Goal: Transaction & Acquisition: Purchase product/service

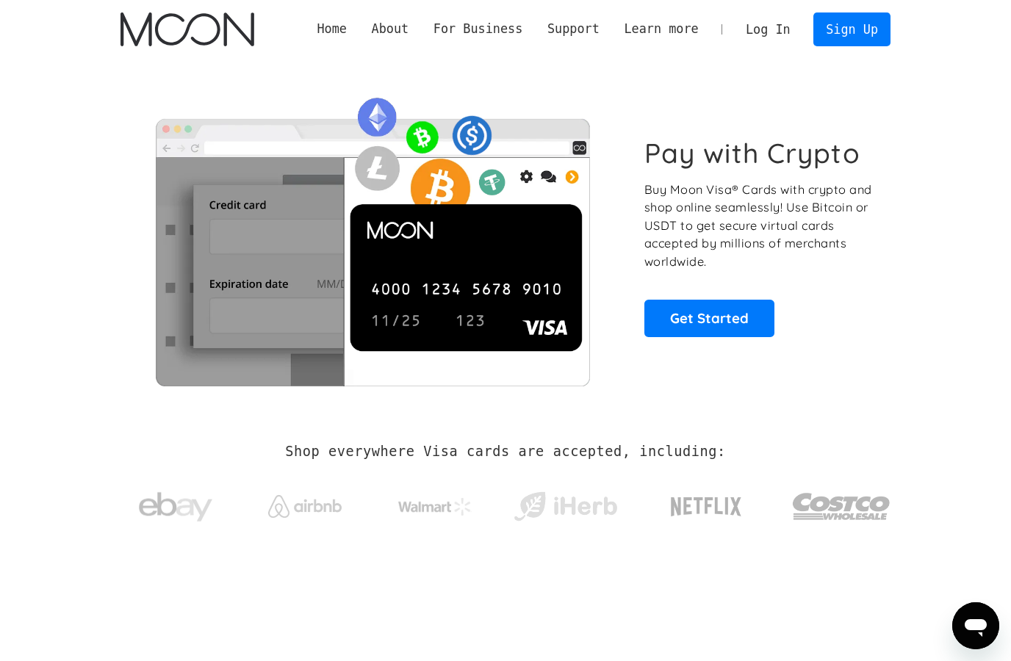
click at [843, 29] on link "Sign Up" at bounding box center [852, 28] width 76 height 33
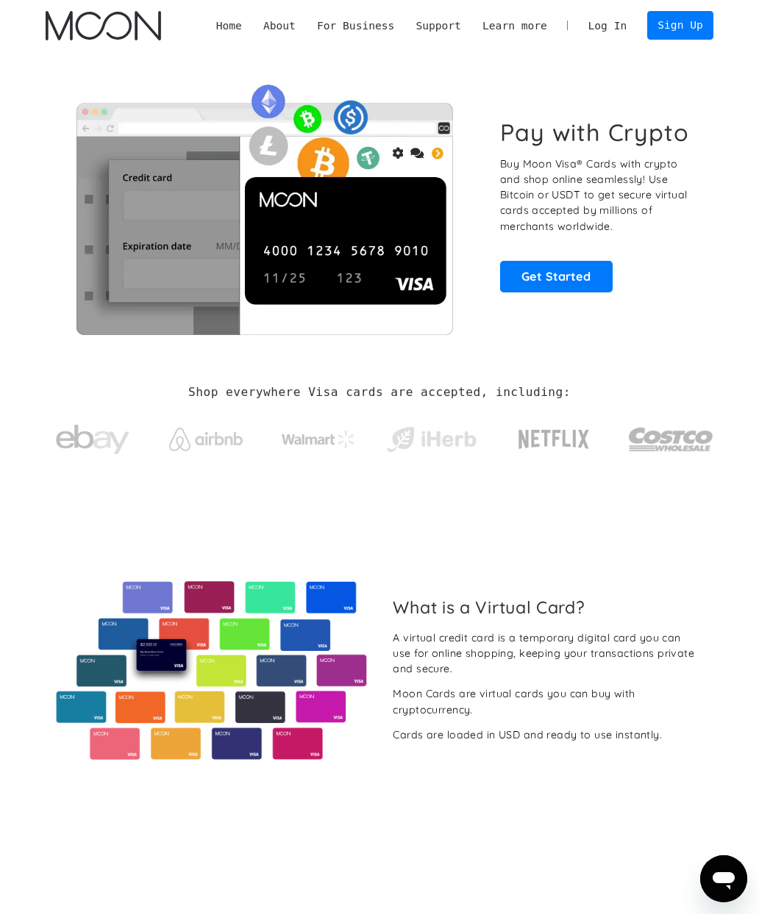
click at [677, 20] on link "Sign Up" at bounding box center [680, 25] width 67 height 29
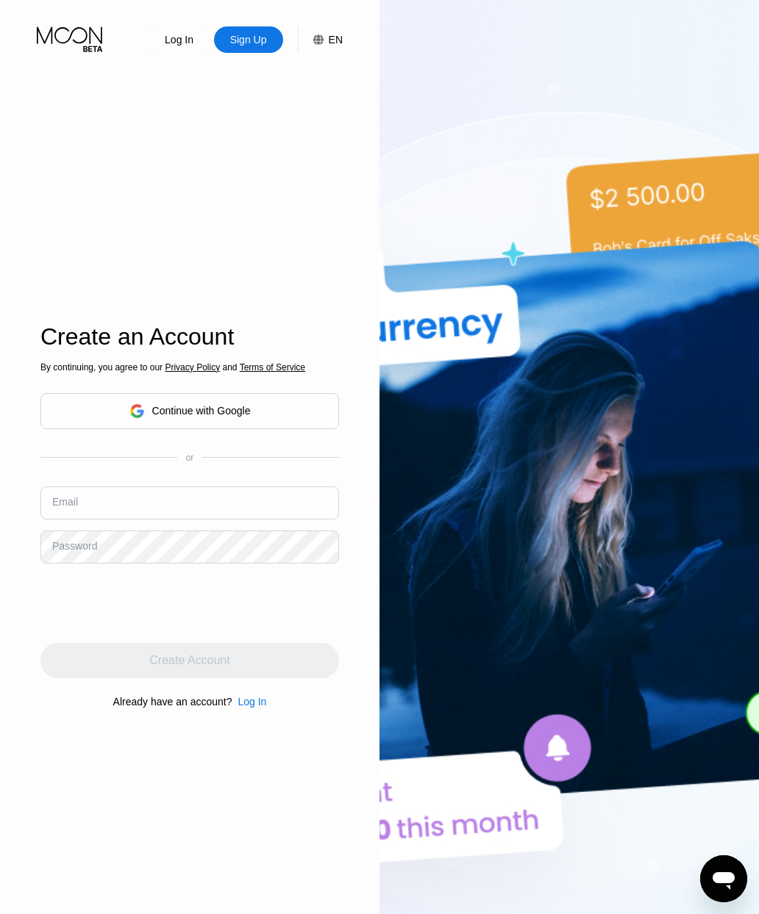
click at [75, 429] on div "Continue with Google" at bounding box center [189, 411] width 298 height 36
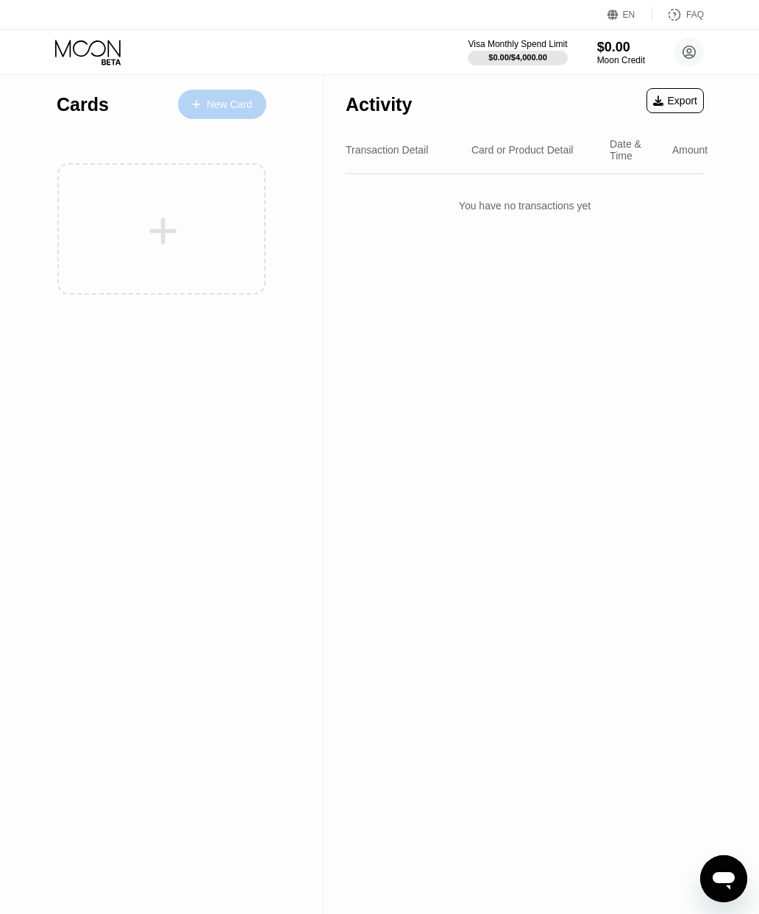
click at [215, 96] on div "New Card" at bounding box center [222, 104] width 88 height 29
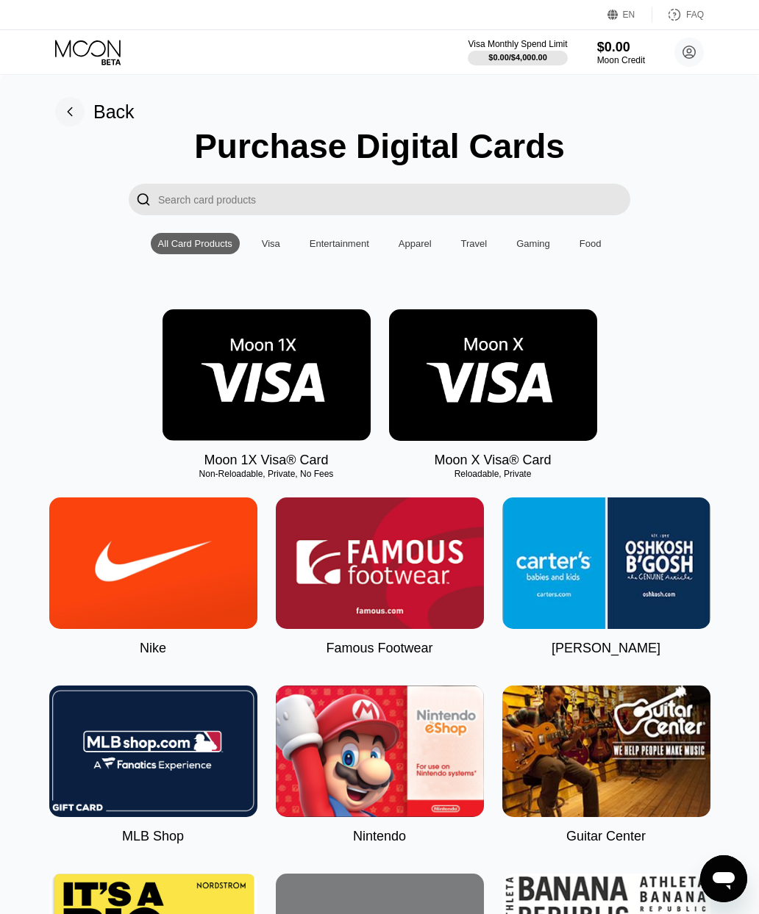
click at [433, 422] on img at bounding box center [493, 375] width 208 height 132
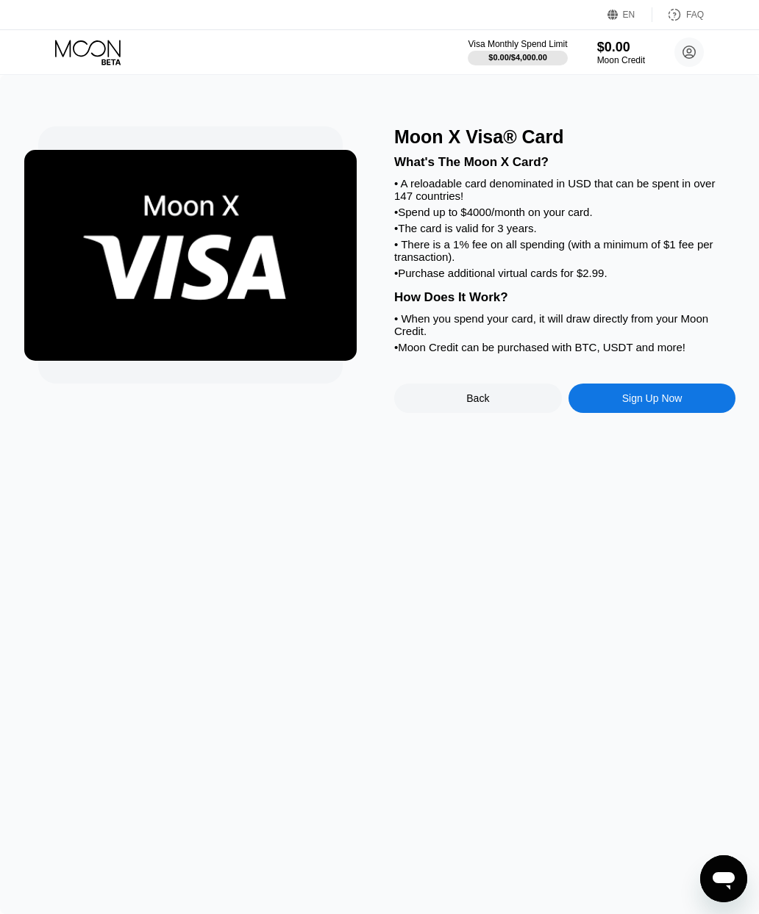
click at [631, 390] on div "Moon X Visa® Card What's The Moon X Card? • A reloadable card denominated in US…" at bounding box center [564, 269] width 341 height 287
click at [623, 404] on div "Sign Up Now" at bounding box center [652, 398] width 60 height 12
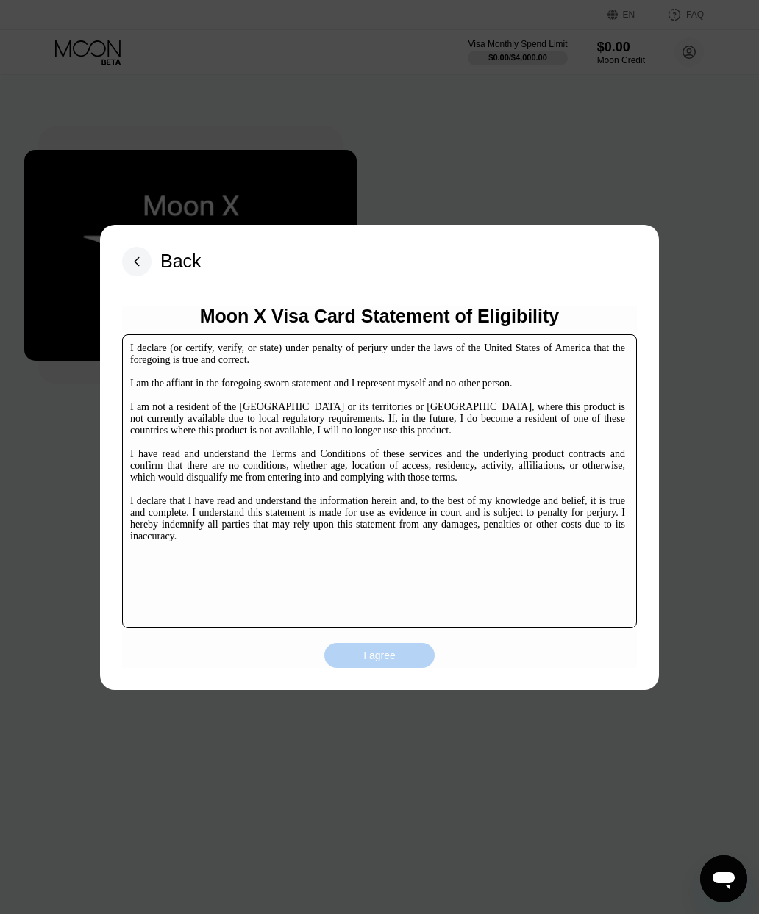
click at [354, 663] on div "I agree" at bounding box center [379, 655] width 110 height 25
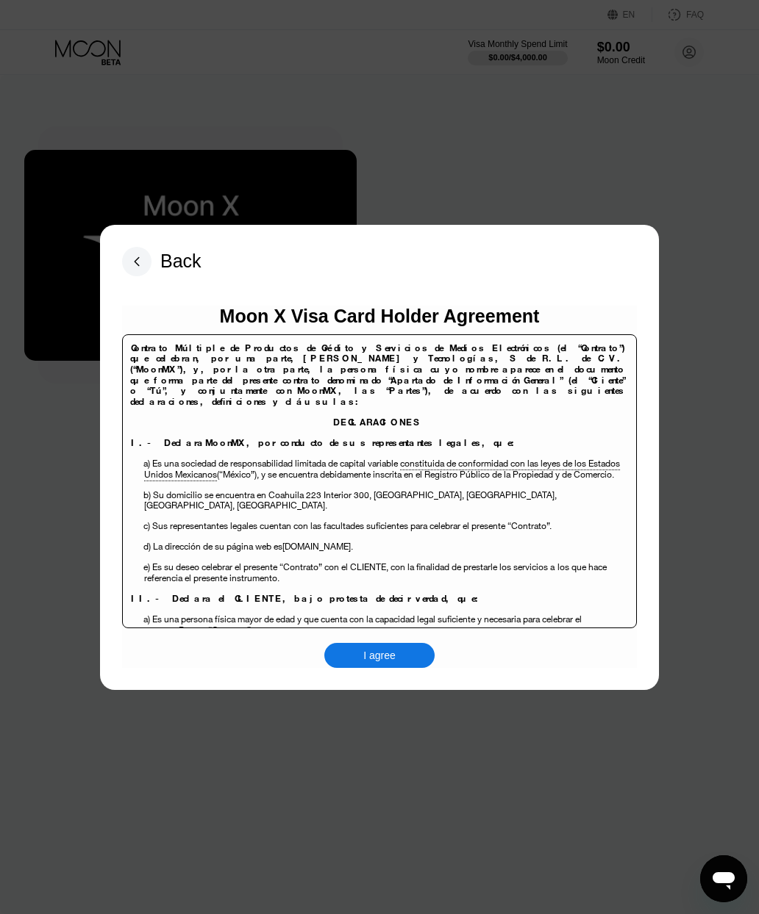
click at [355, 664] on div "I agree" at bounding box center [379, 655] width 110 height 25
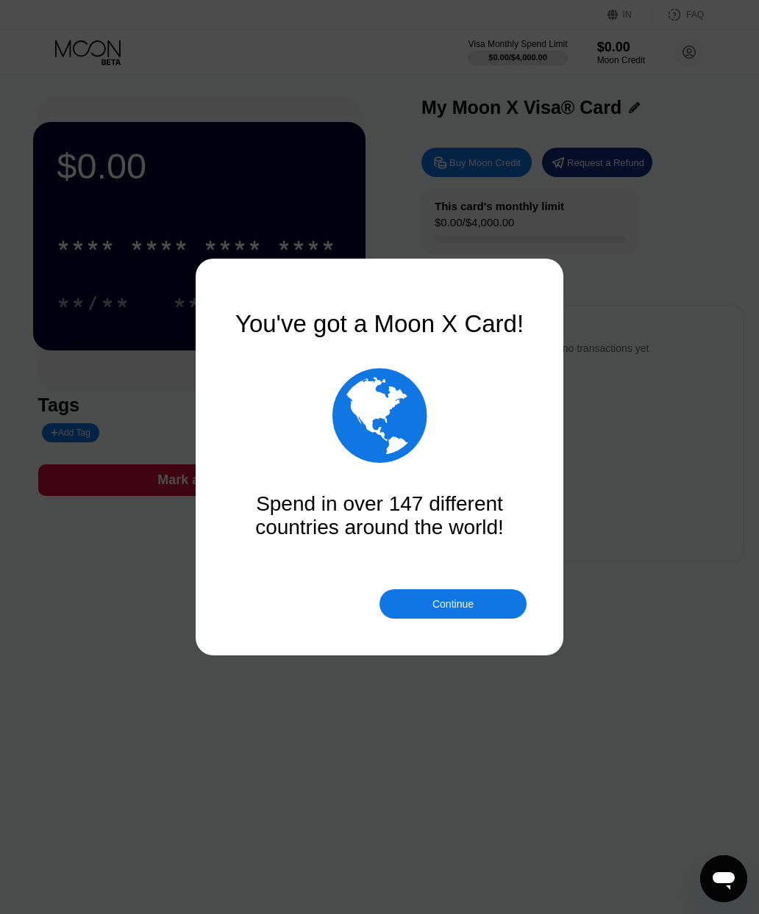
click at [426, 600] on div "Continue" at bounding box center [452, 603] width 147 height 29
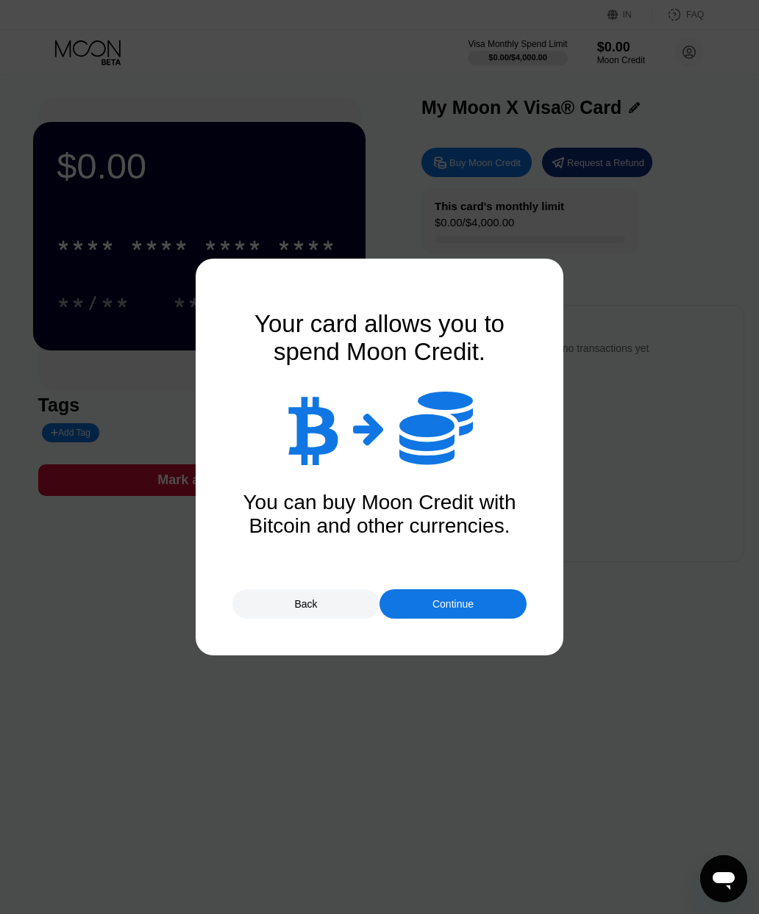
click at [430, 600] on div "Continue" at bounding box center [452, 603] width 147 height 29
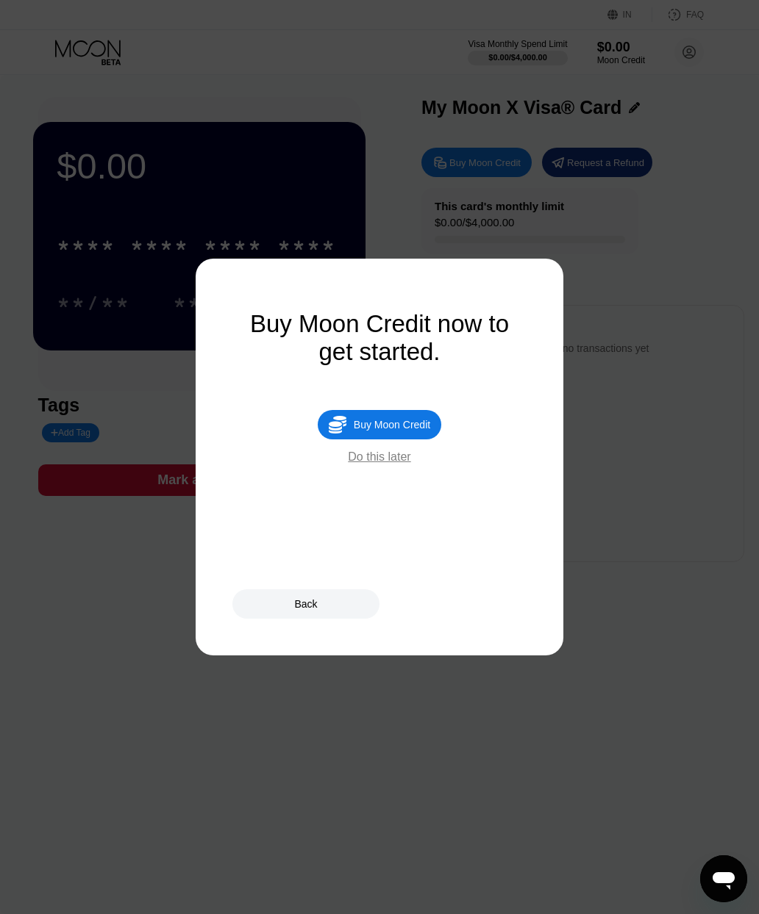
click at [351, 463] on font "Do this later" at bounding box center [379, 457] width 62 height 12
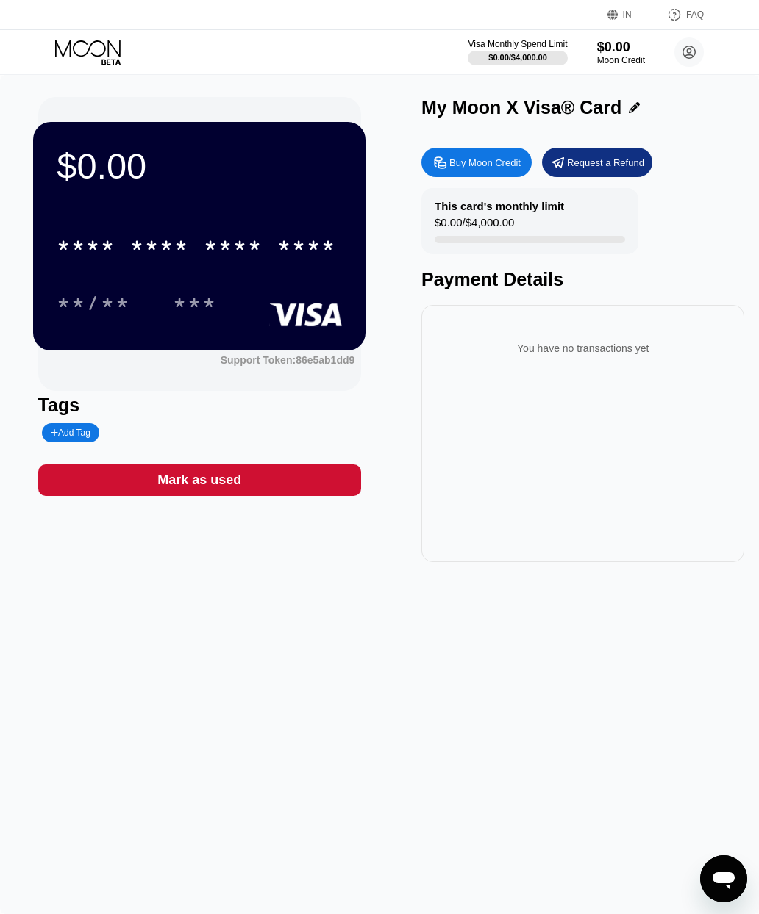
click at [120, 256] on div "* * * * * * * * * * * * ****" at bounding box center [196, 245] width 297 height 37
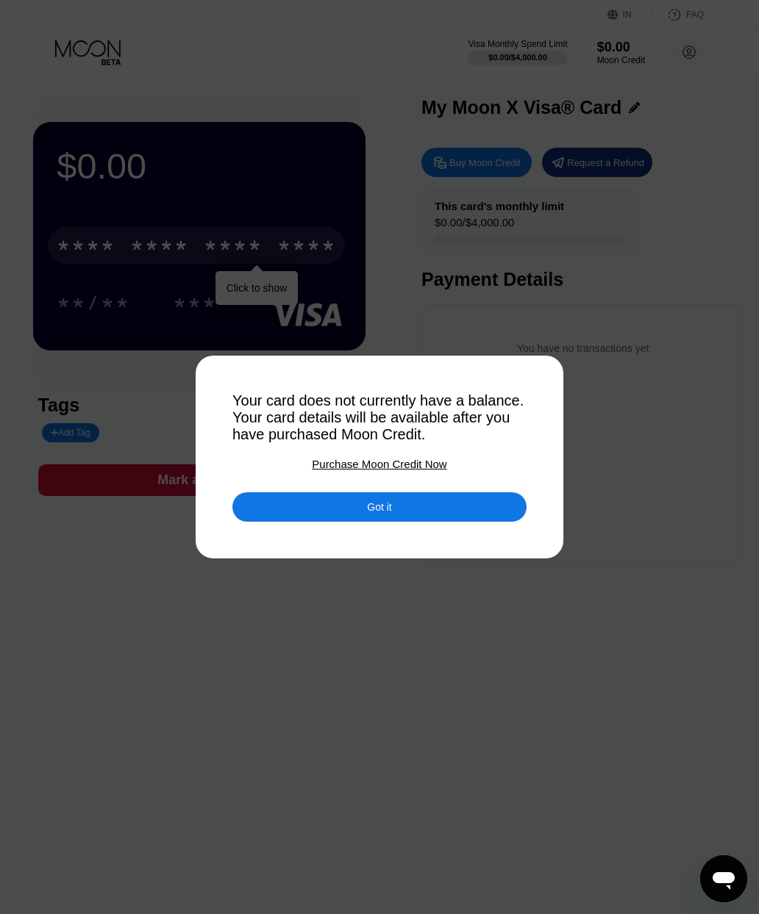
click at [388, 509] on font "Got it" at bounding box center [379, 507] width 24 height 12
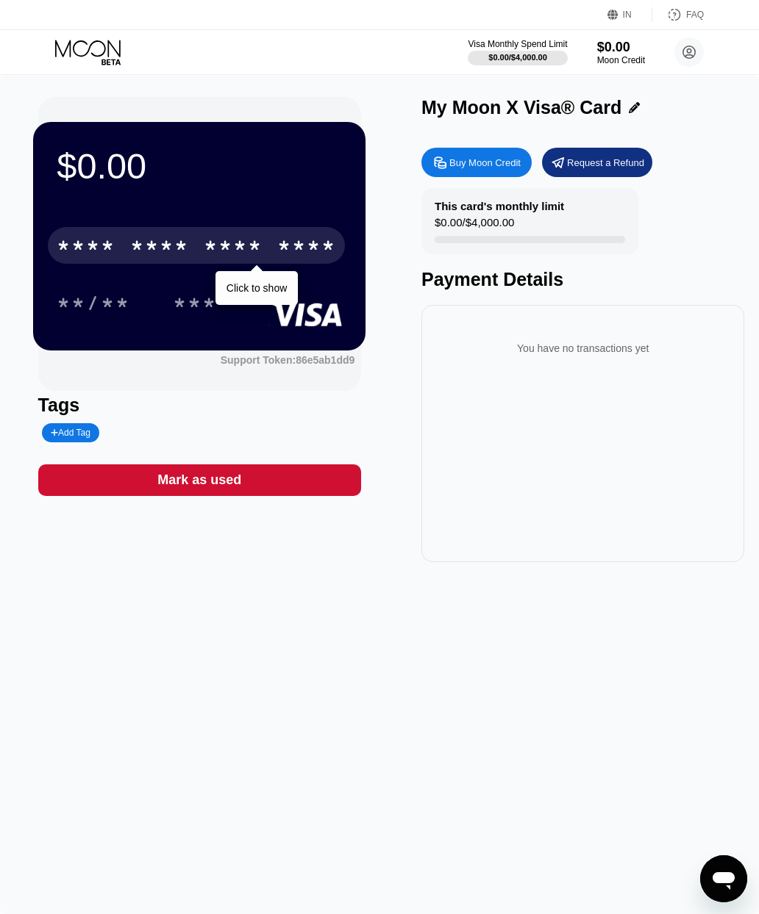
click at [80, 57] on icon at bounding box center [89, 53] width 68 height 26
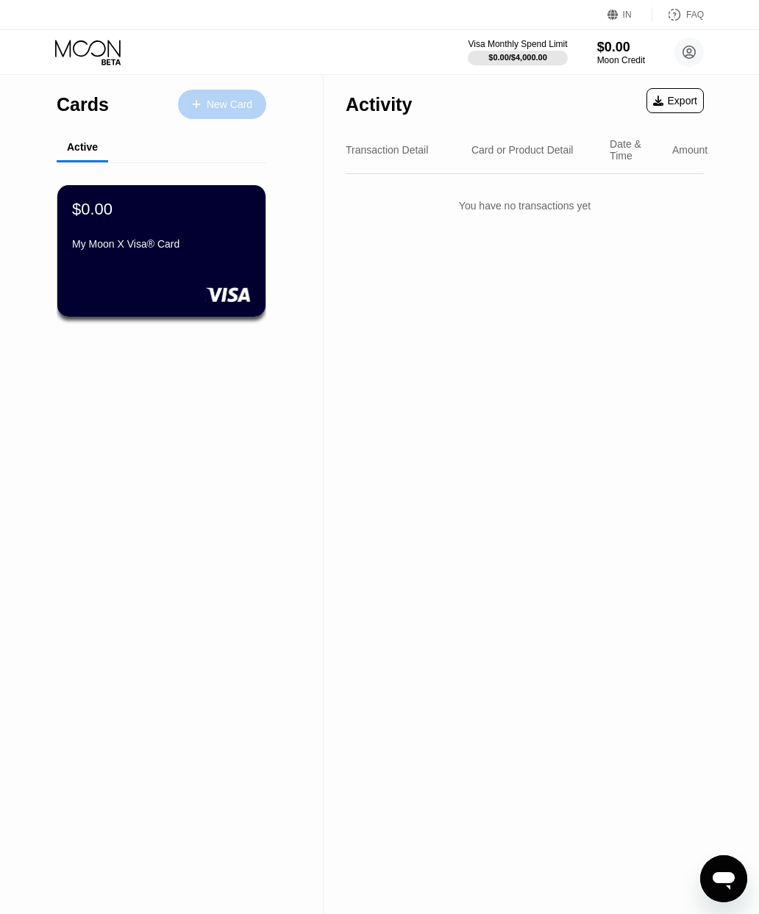
click at [208, 106] on font "New Card" at bounding box center [230, 104] width 46 height 12
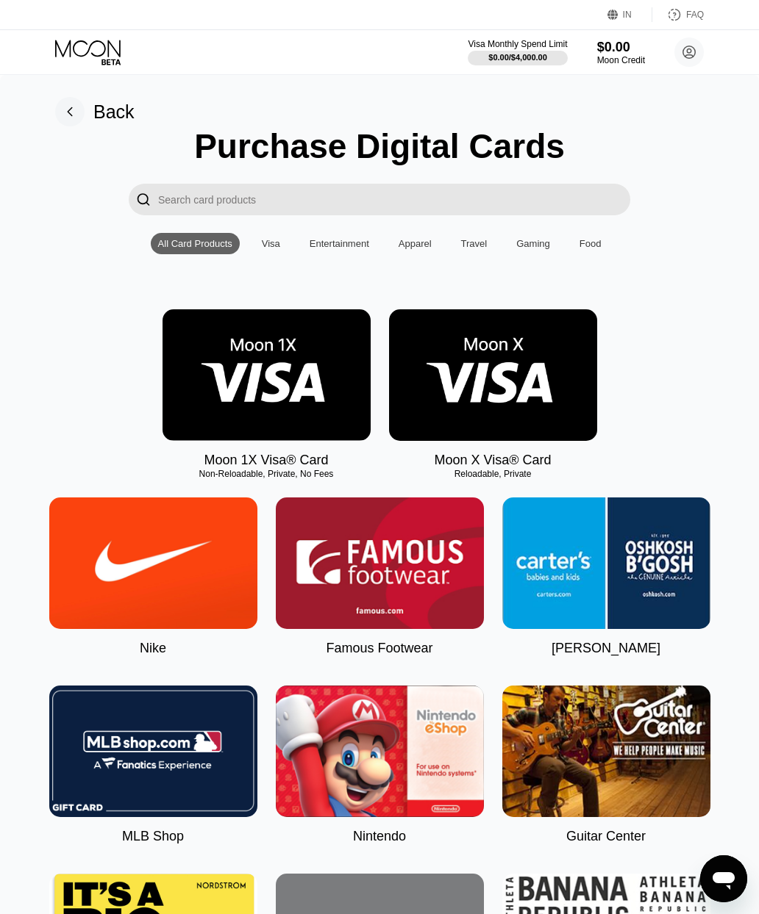
click at [77, 107] on rect at bounding box center [69, 111] width 29 height 29
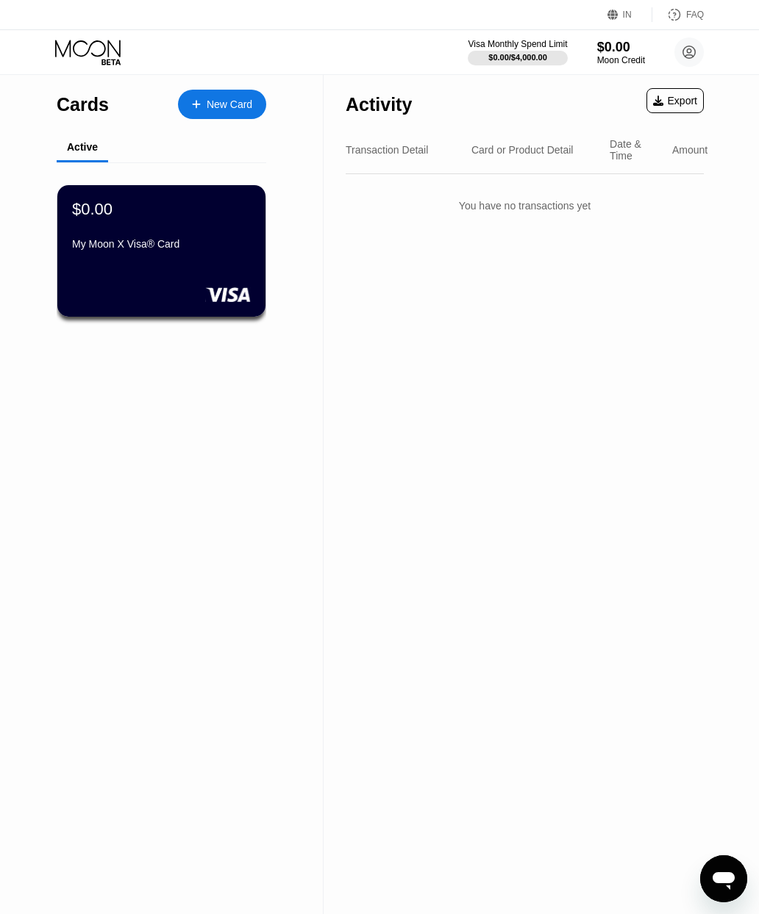
click at [207, 244] on div "My Moon X Visa® Card" at bounding box center [161, 244] width 179 height 12
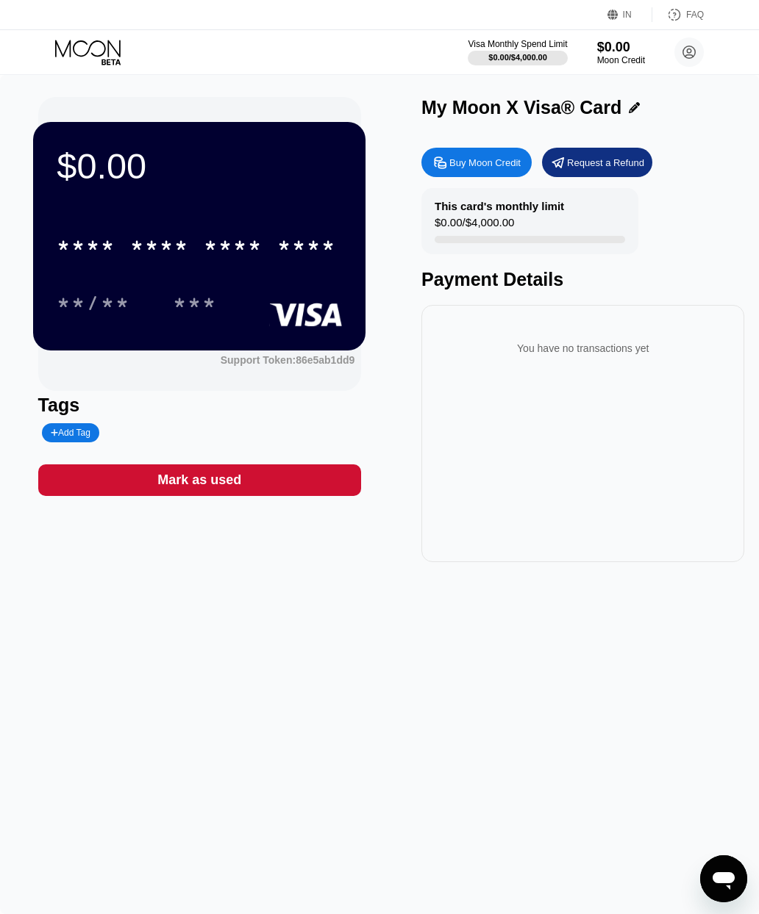
click at [483, 173] on div "Buy Moon Credit" at bounding box center [476, 162] width 110 height 29
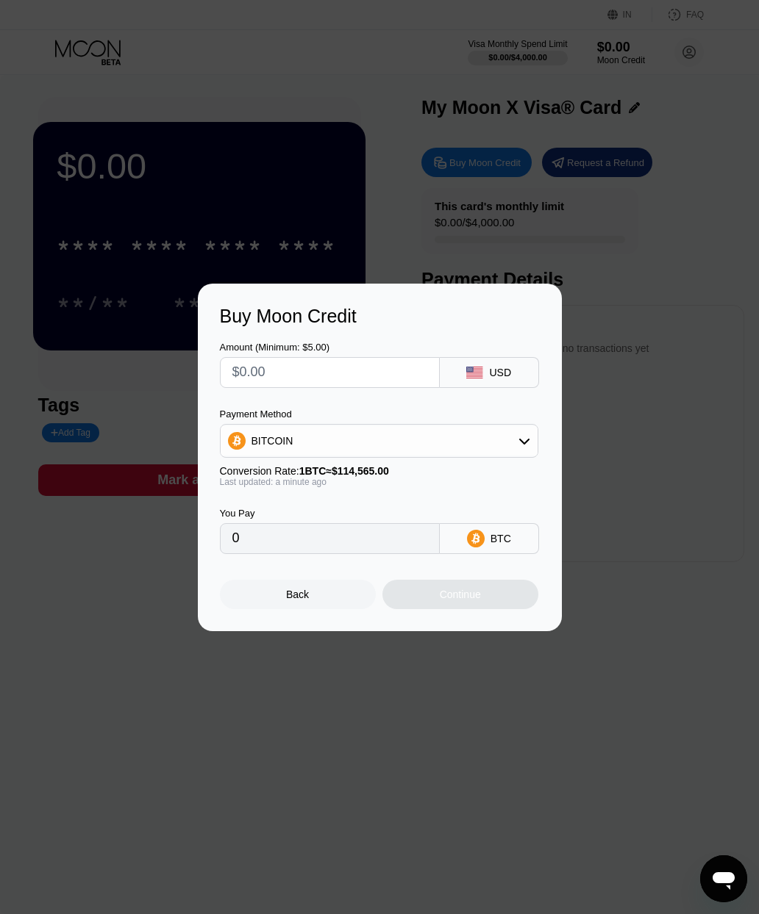
click at [253, 381] on input "text" at bounding box center [329, 372] width 195 height 29
type input "$1"
type input "0.00000873"
type input "$10"
type input "0.00008729"
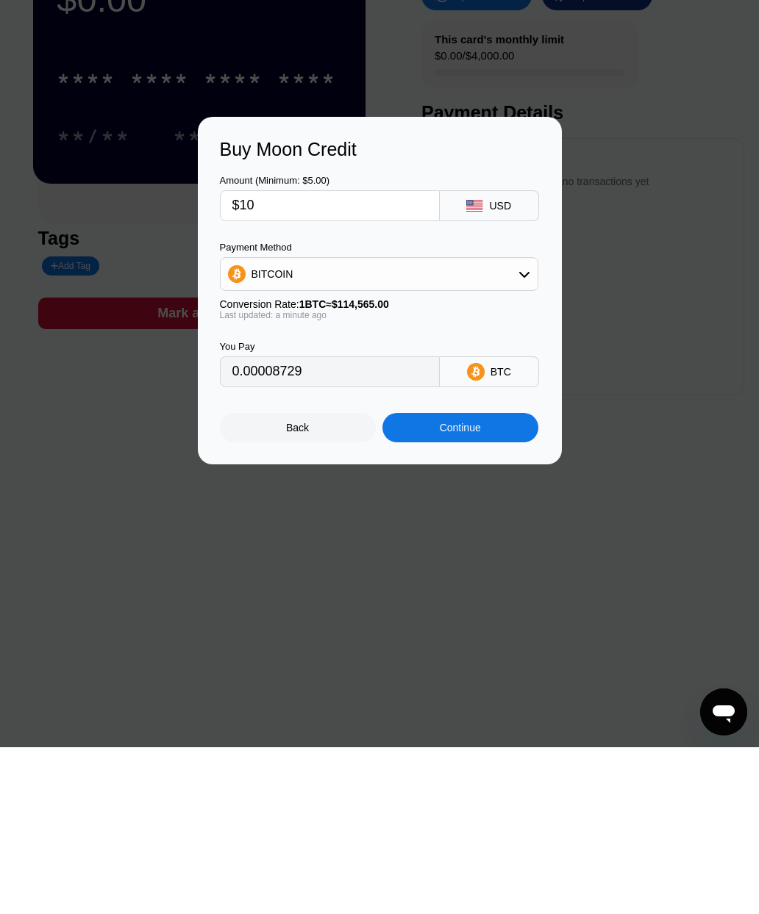
click at [424, 580] on div "Continue" at bounding box center [460, 594] width 156 height 29
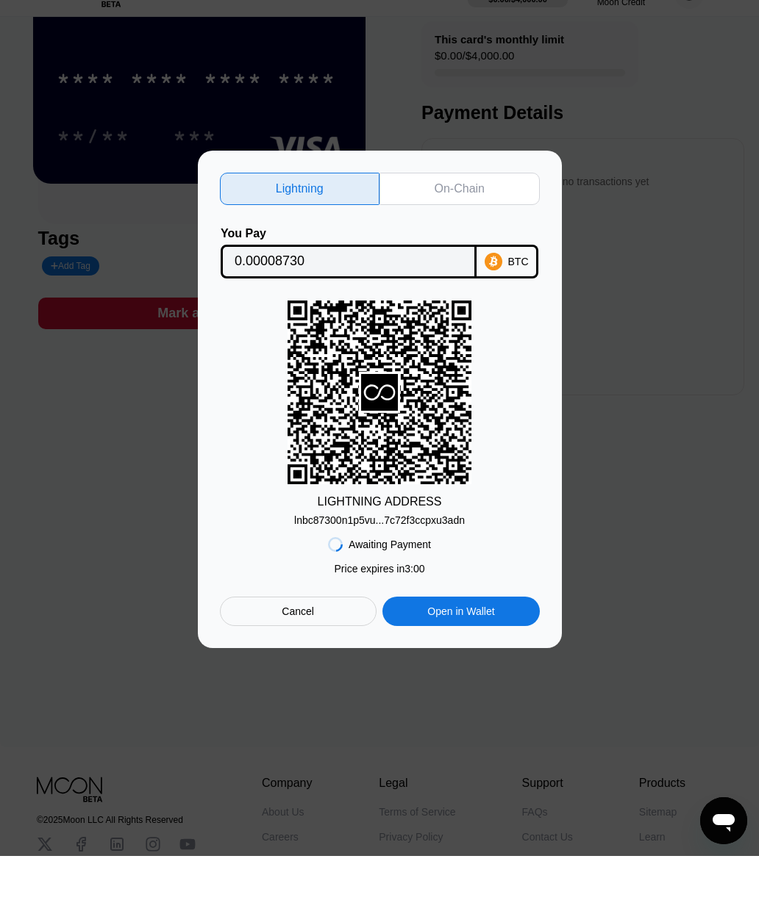
scroll to position [160, 0]
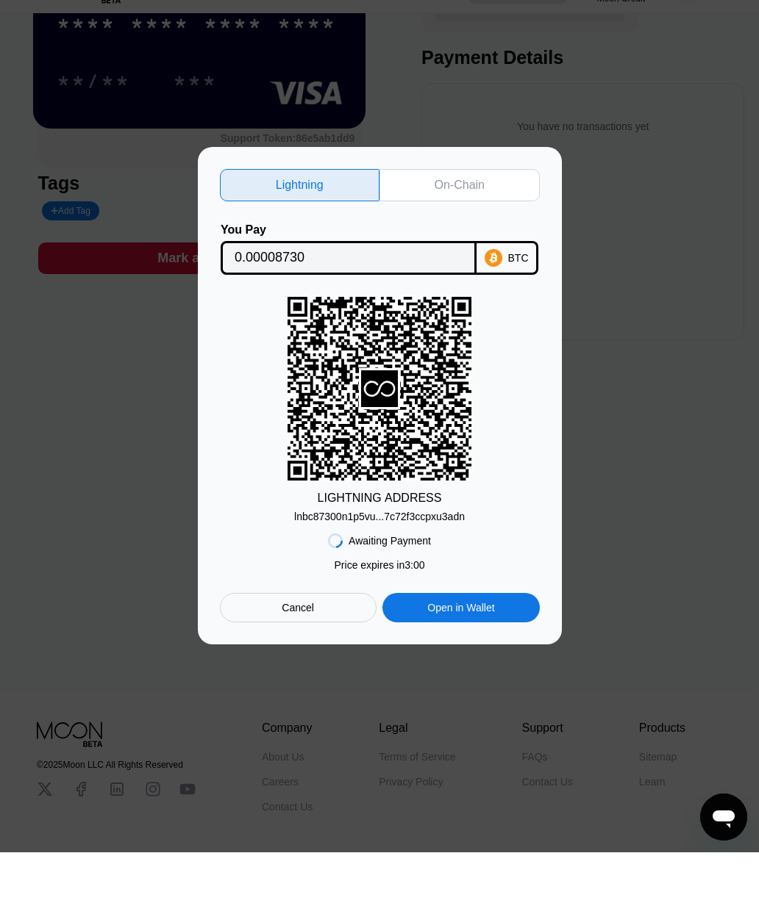
click at [302, 664] on font "Cancel" at bounding box center [298, 670] width 32 height 12
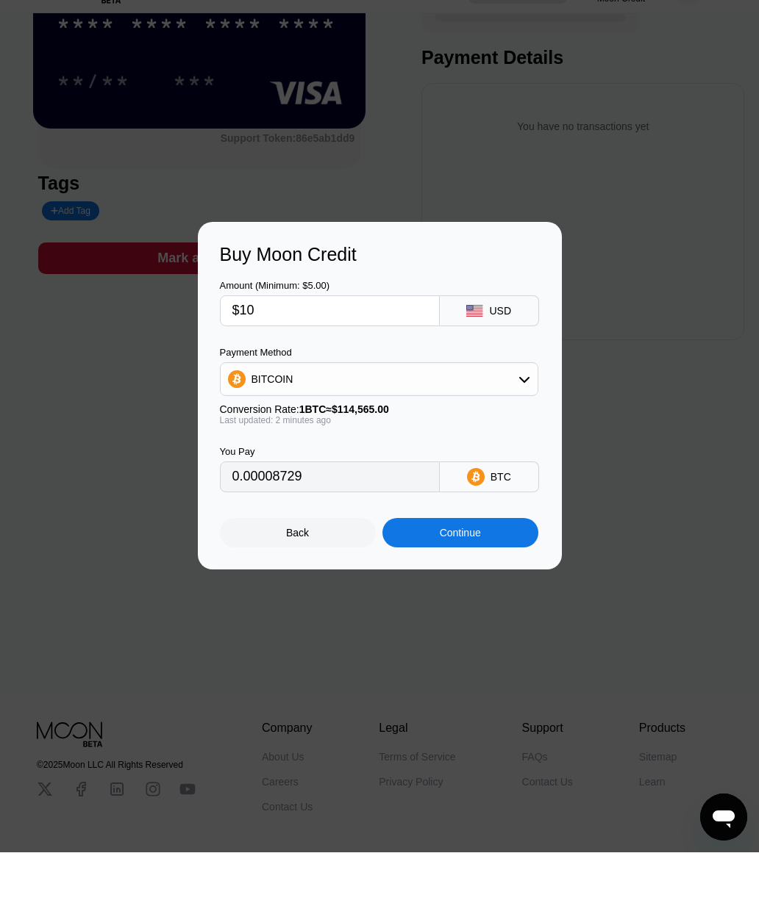
click at [265, 358] on input "$10" at bounding box center [329, 372] width 195 height 29
type input "$1"
type input "0.00000873"
type input "0"
type input "$2"
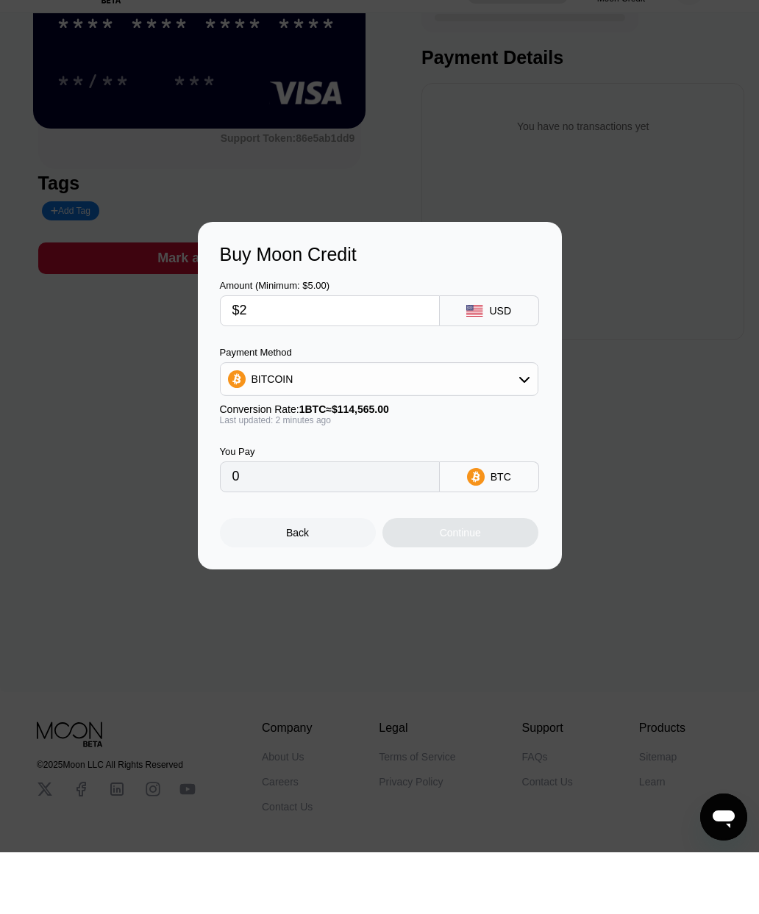
type input "0.00001746"
type input "$20"
type input "0.00017458"
type input "$2"
type input "0.00001746"
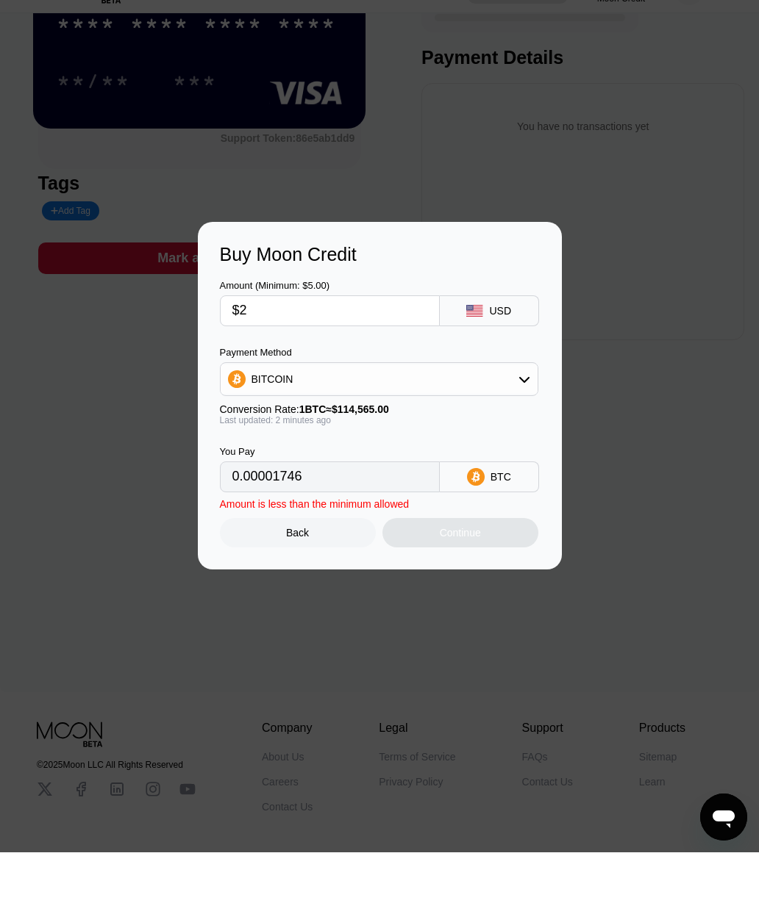
type input "$25"
type input "0.00021822"
click at [417, 580] on div "Continue" at bounding box center [460, 594] width 156 height 29
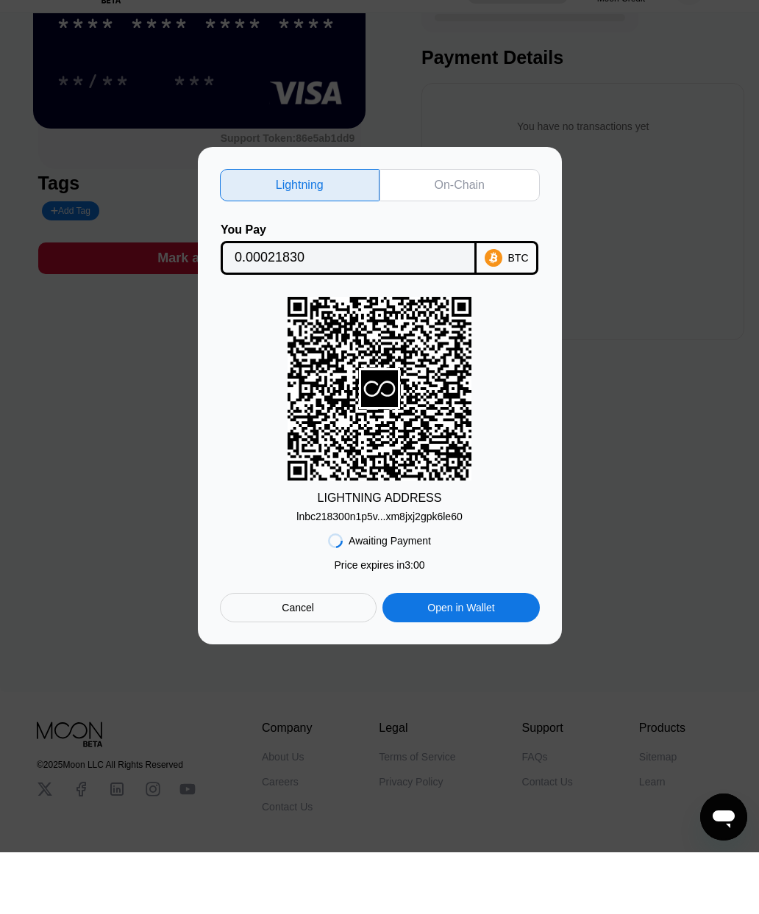
click at [406, 231] on div "On-Chain" at bounding box center [459, 247] width 160 height 32
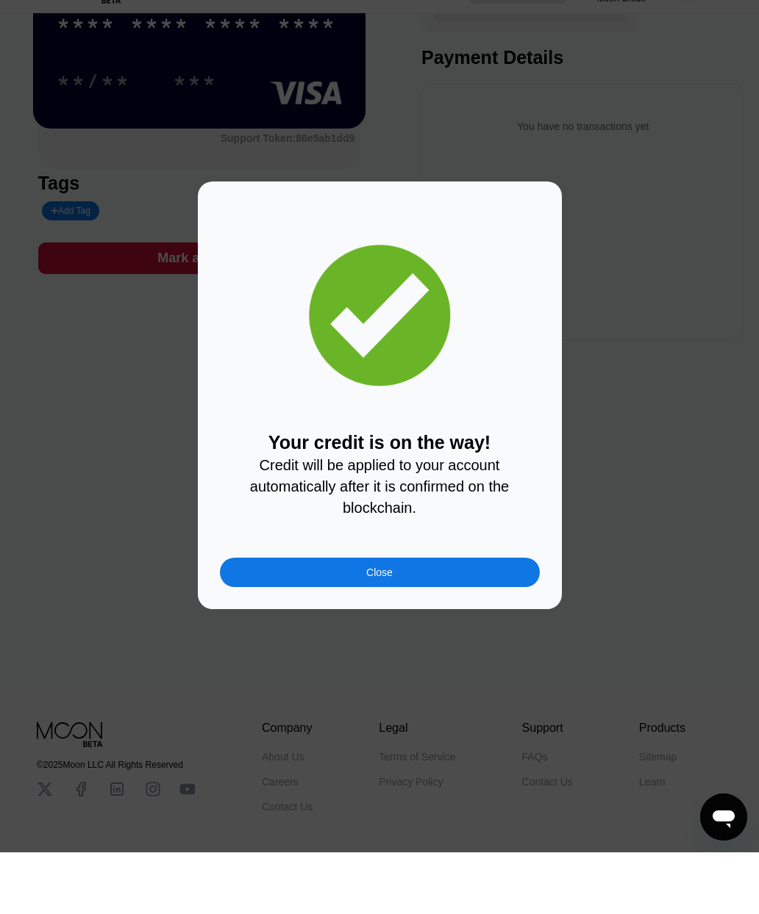
click at [324, 620] on div "Close" at bounding box center [380, 634] width 320 height 29
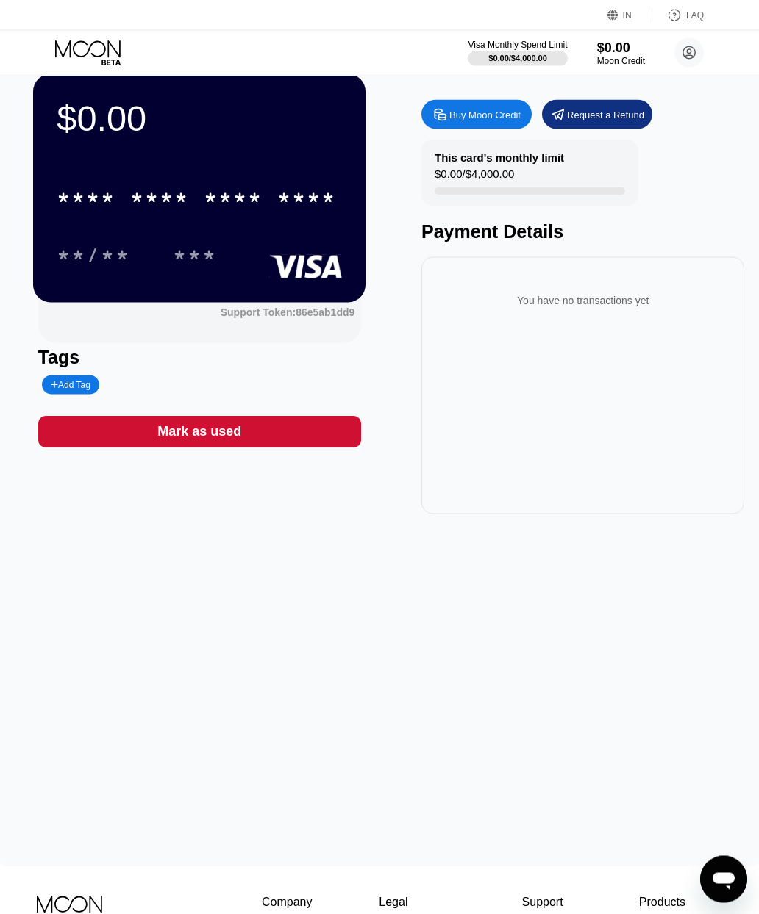
scroll to position [0, 0]
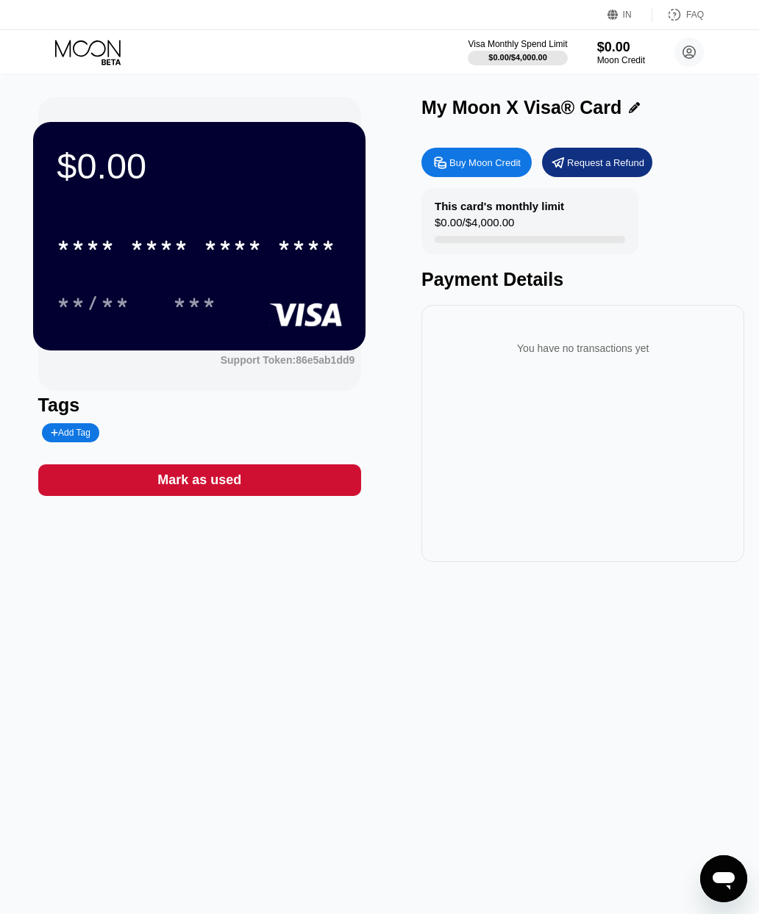
click at [137, 247] on font "*" at bounding box center [137, 248] width 15 height 24
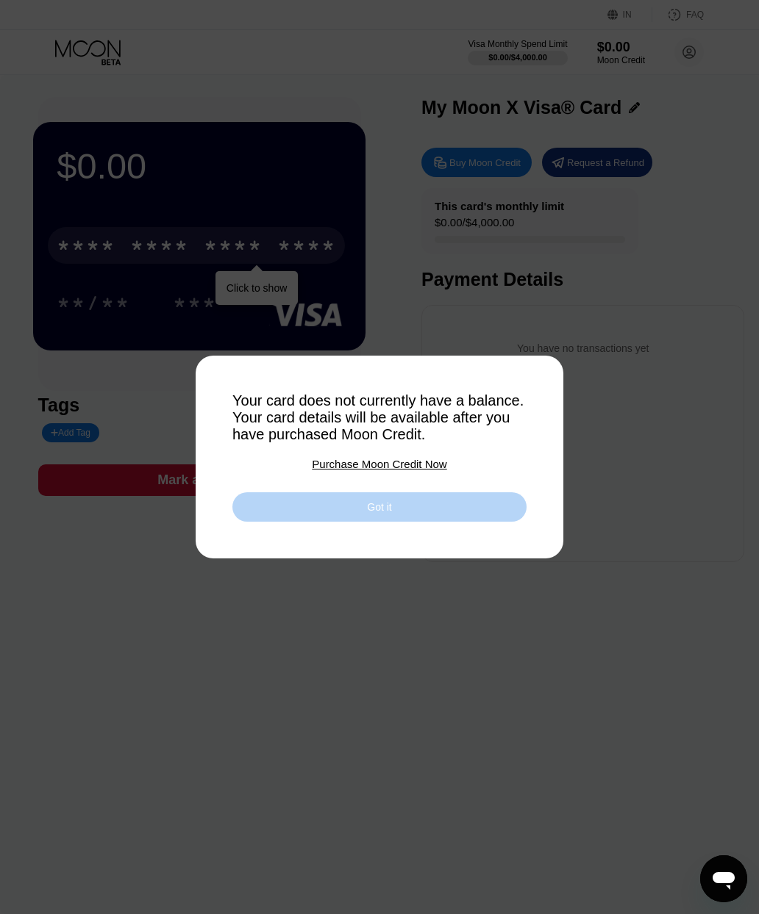
click at [340, 511] on div "Got it" at bounding box center [379, 506] width 294 height 29
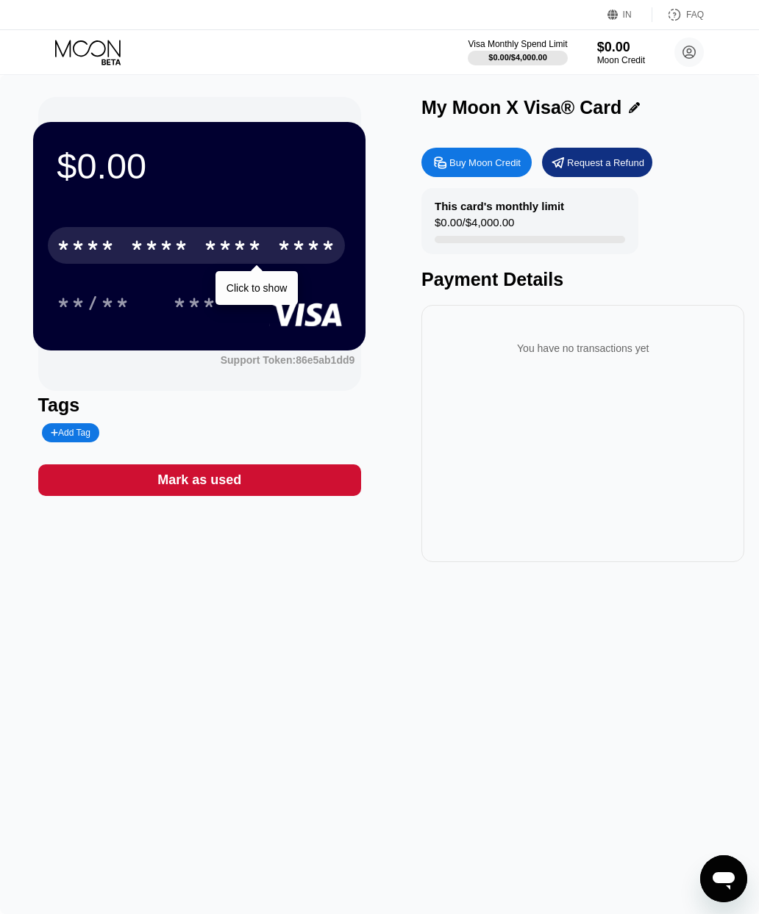
click at [618, 15] on icon at bounding box center [612, 15] width 11 height 11
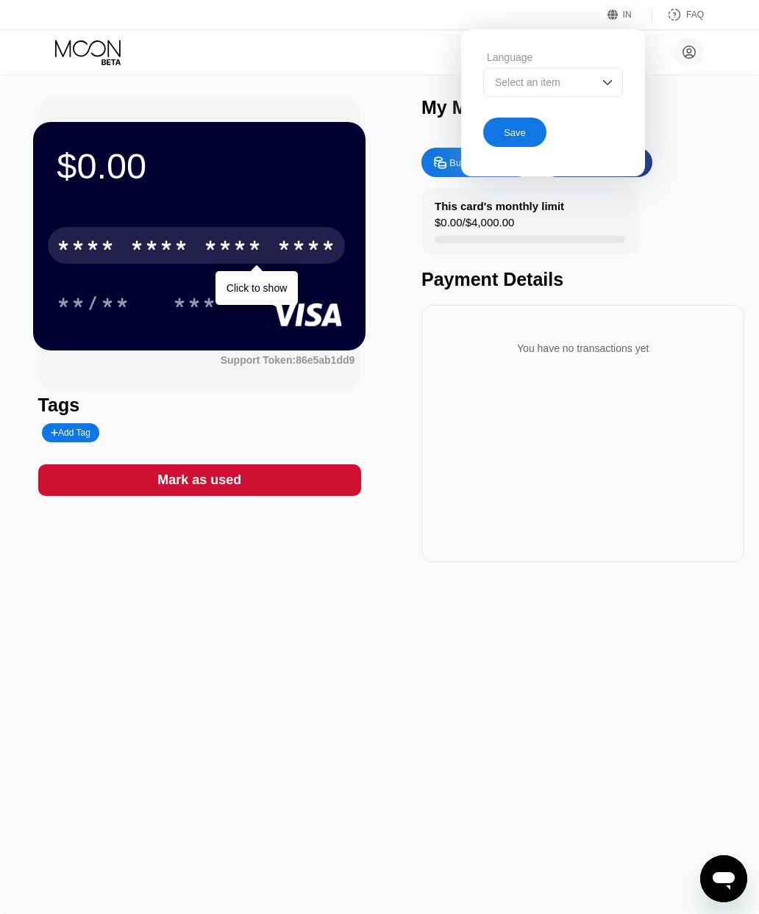
click at [531, 82] on font "Select an item" at bounding box center [527, 82] width 65 height 12
click at [533, 88] on font "Select an item" at bounding box center [527, 82] width 65 height 12
click at [517, 80] on font "Select an item" at bounding box center [527, 82] width 65 height 12
click at [426, 545] on div "You have no transactions yet" at bounding box center [582, 433] width 323 height 257
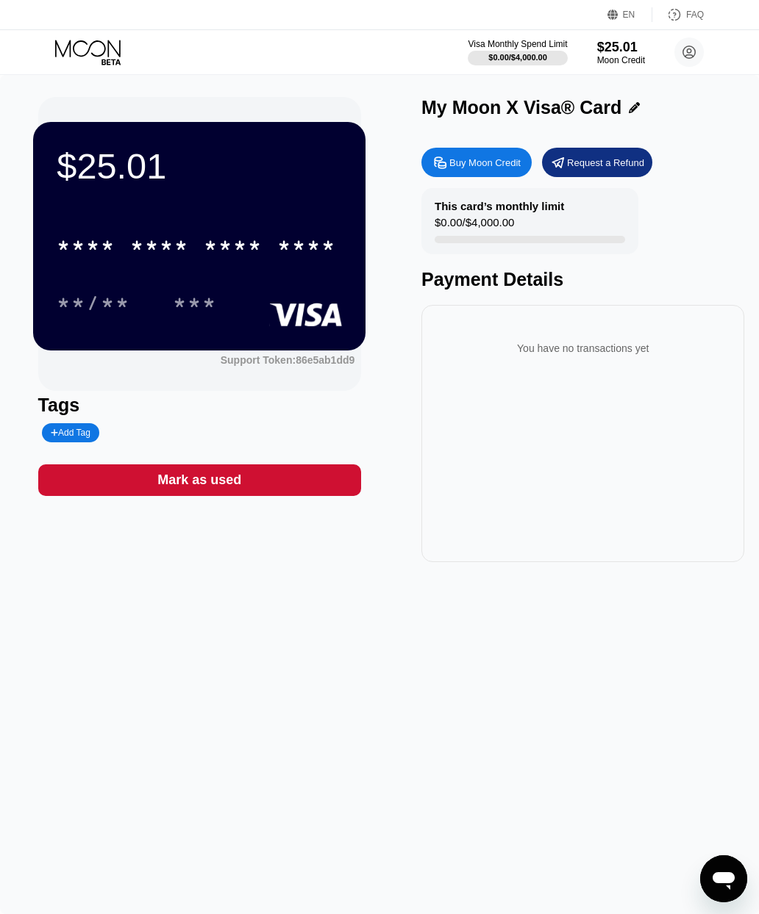
click at [166, 262] on div "* * * * * * * * * * * * ****" at bounding box center [196, 245] width 297 height 37
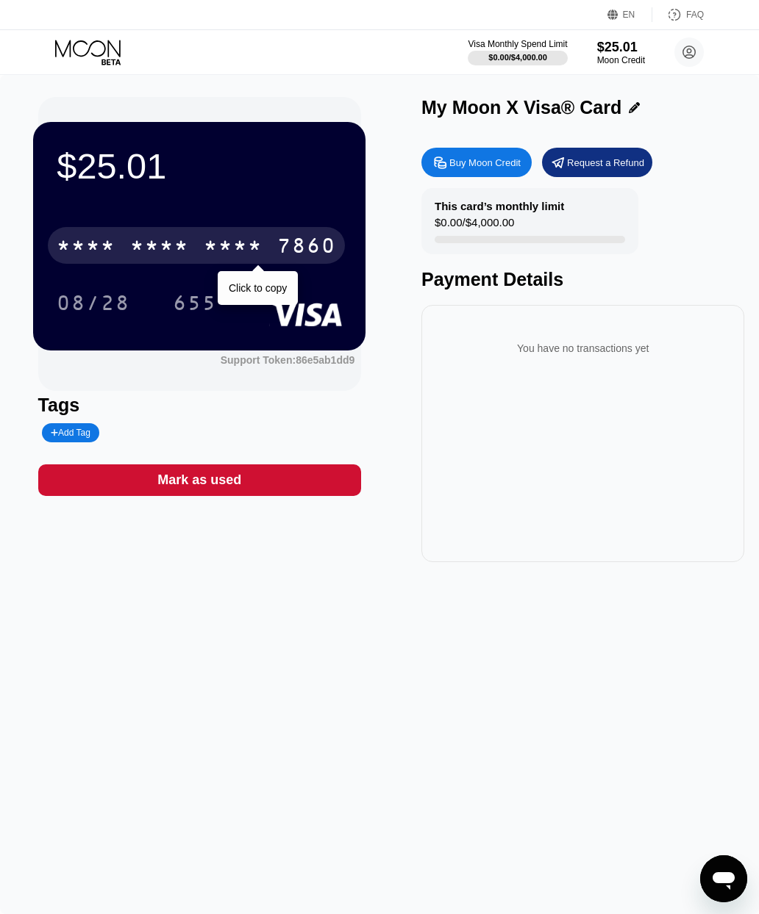
click at [119, 254] on div "* * * * * * * * * * * * 7860" at bounding box center [196, 245] width 297 height 37
click at [107, 198] on div "$25.01 [CREDIT_CARD_NUMBER] Click to copy 08/28 655" at bounding box center [199, 236] width 332 height 228
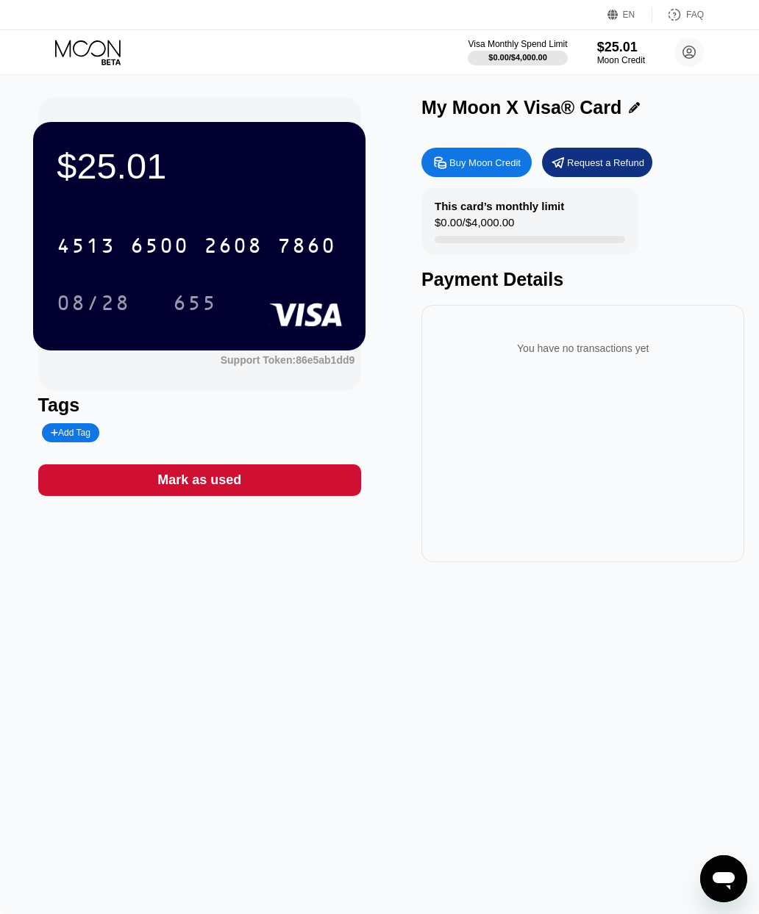
click at [84, 173] on div "$25.01" at bounding box center [199, 166] width 285 height 41
click at [691, 48] on circle at bounding box center [688, 51] width 29 height 29
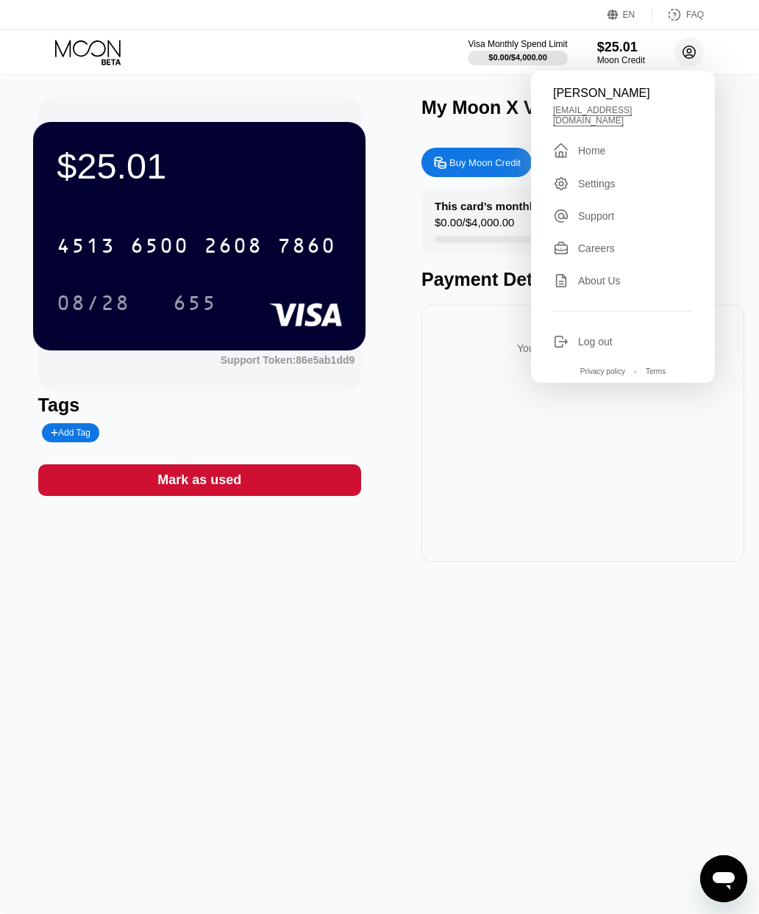
click at [567, 183] on icon at bounding box center [561, 184] width 16 height 16
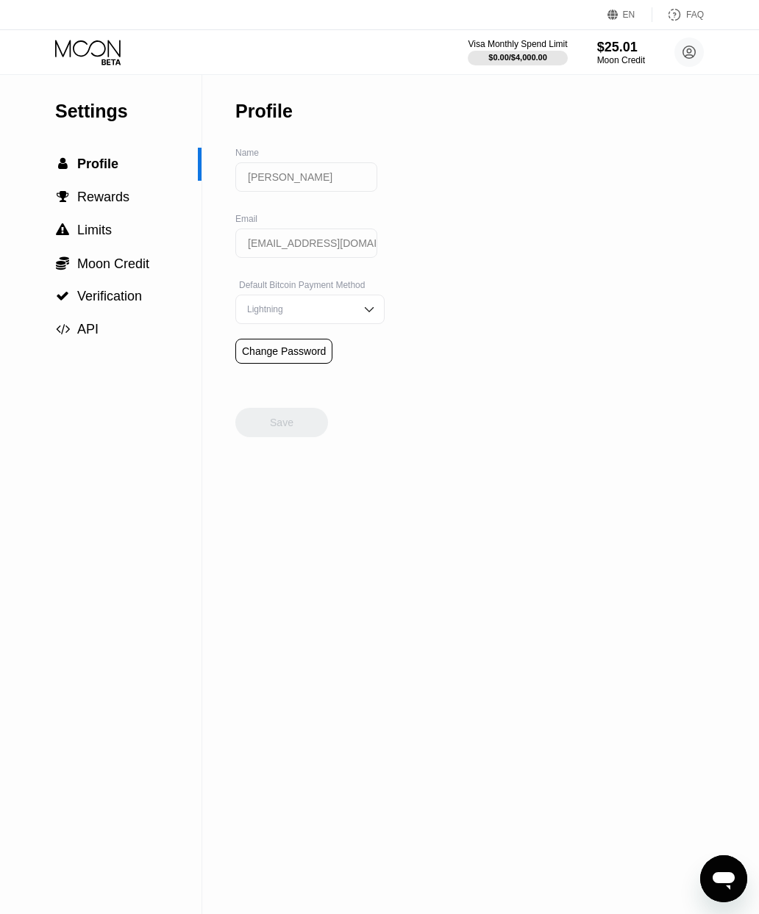
click at [67, 193] on span "" at bounding box center [63, 196] width 12 height 13
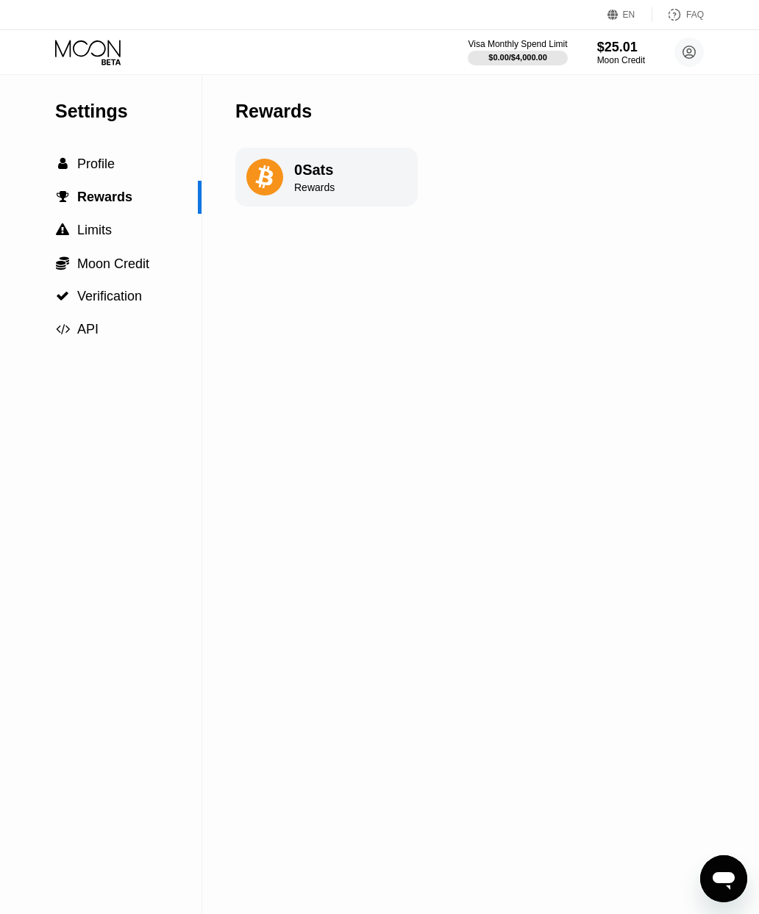
click at [65, 237] on span "" at bounding box center [62, 229] width 13 height 13
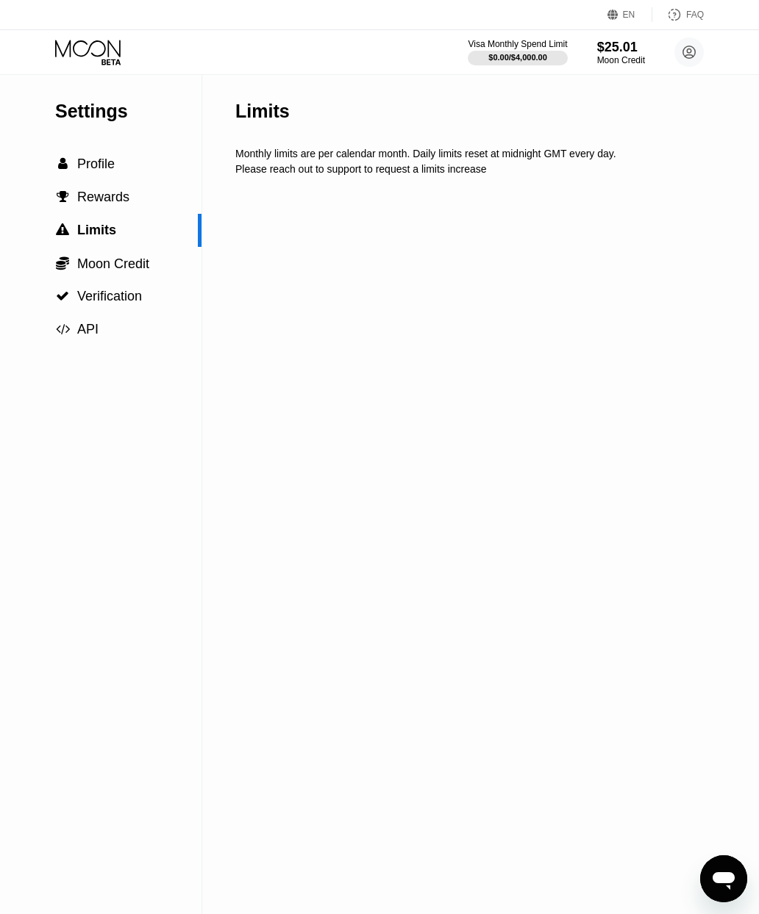
click at [69, 201] on div "" at bounding box center [62, 196] width 15 height 13
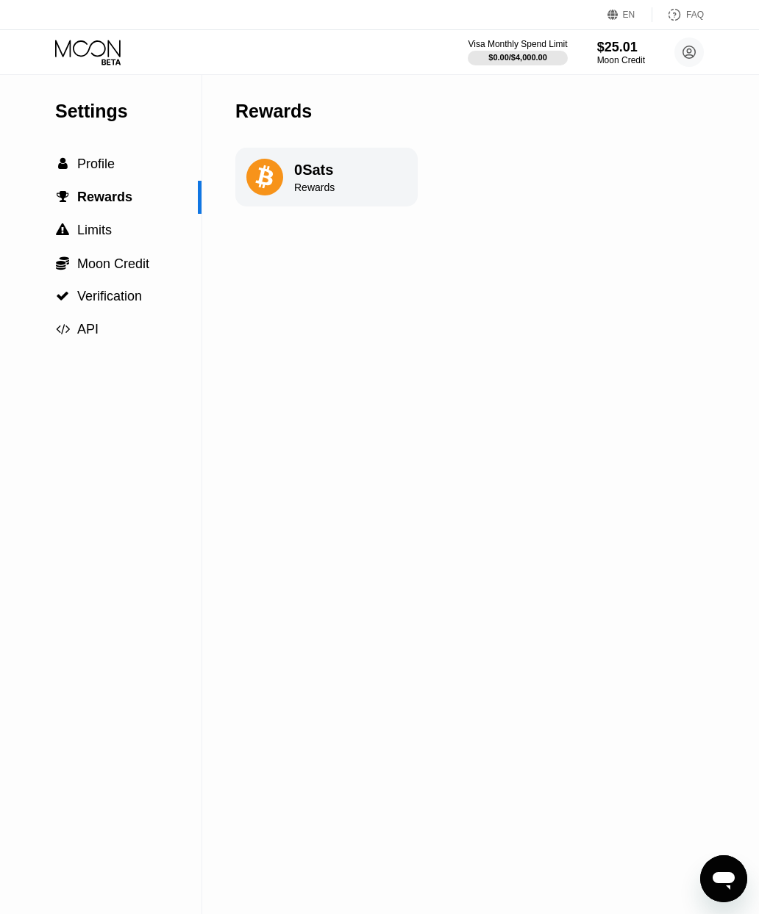
click at [73, 252] on div " Moon Credit" at bounding box center [100, 263] width 201 height 33
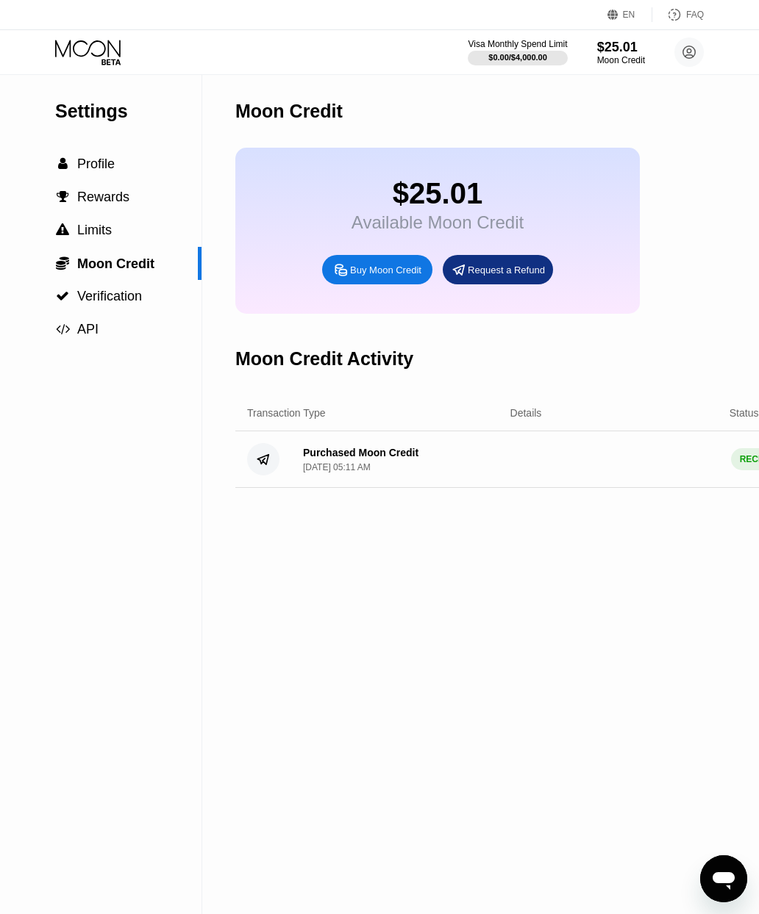
click at [76, 289] on div " Verification" at bounding box center [100, 296] width 201 height 33
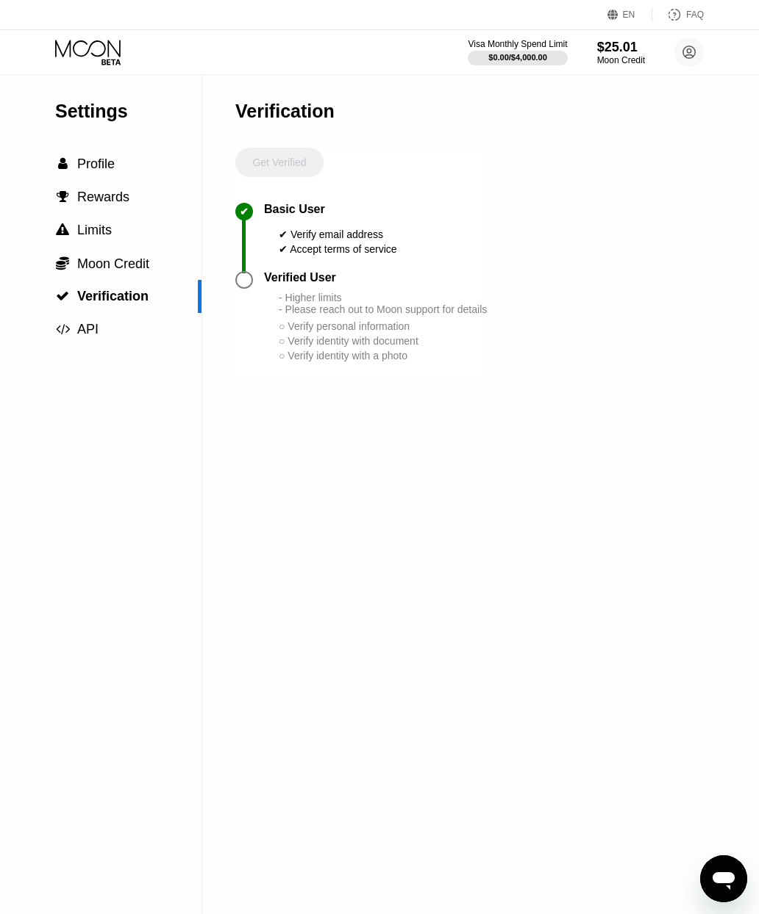
click at [75, 326] on div " API" at bounding box center [76, 329] width 43 height 15
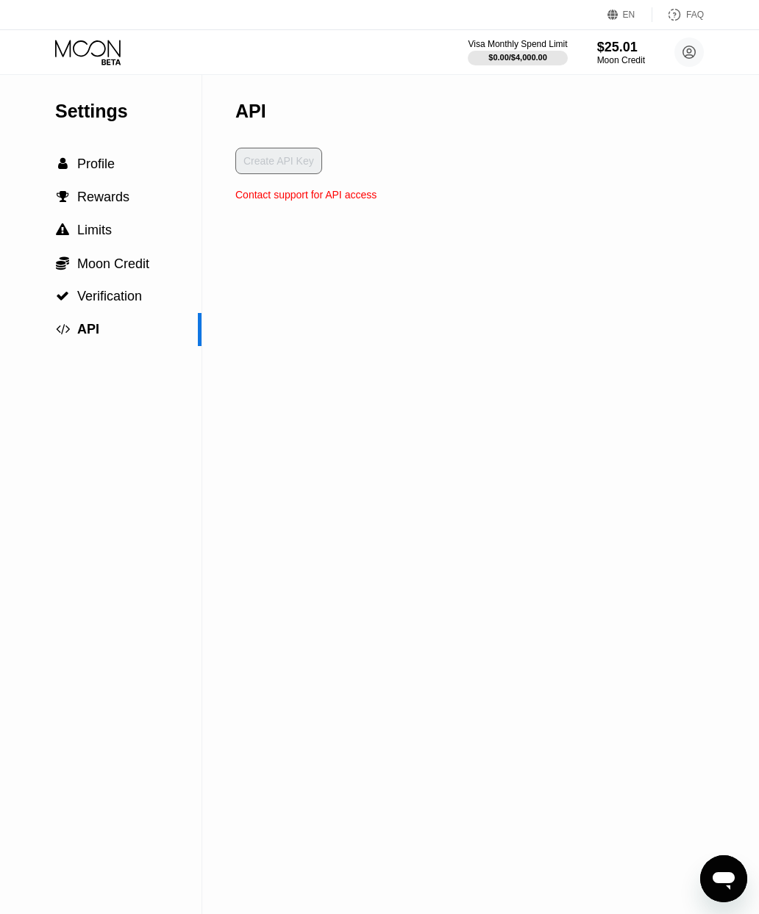
click at [69, 166] on div "" at bounding box center [62, 163] width 15 height 13
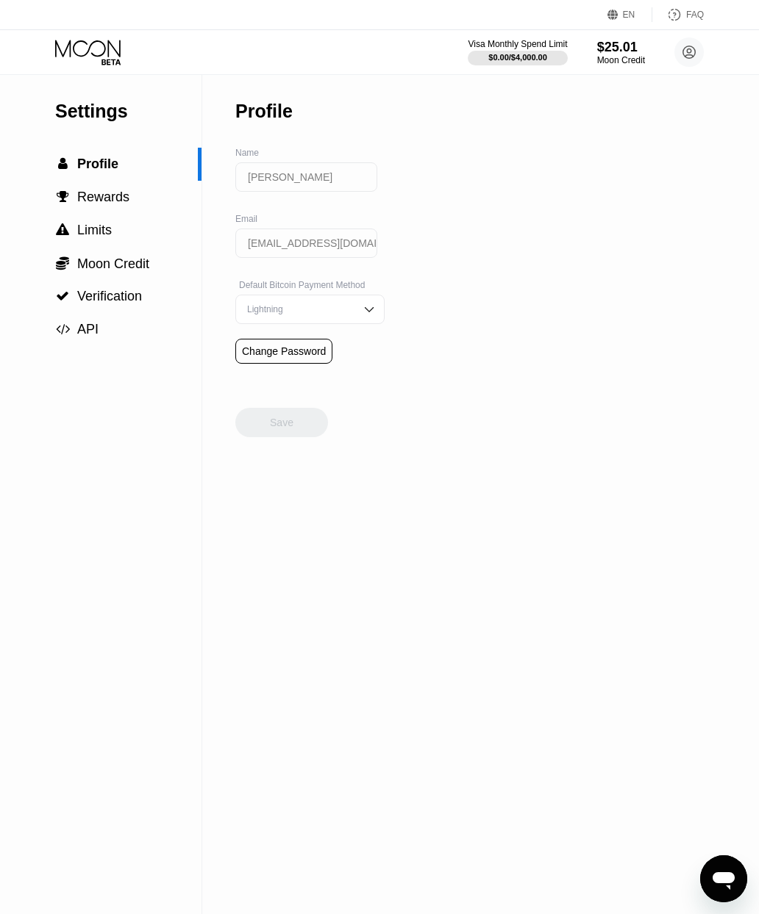
click at [696, 52] on circle at bounding box center [688, 51] width 29 height 29
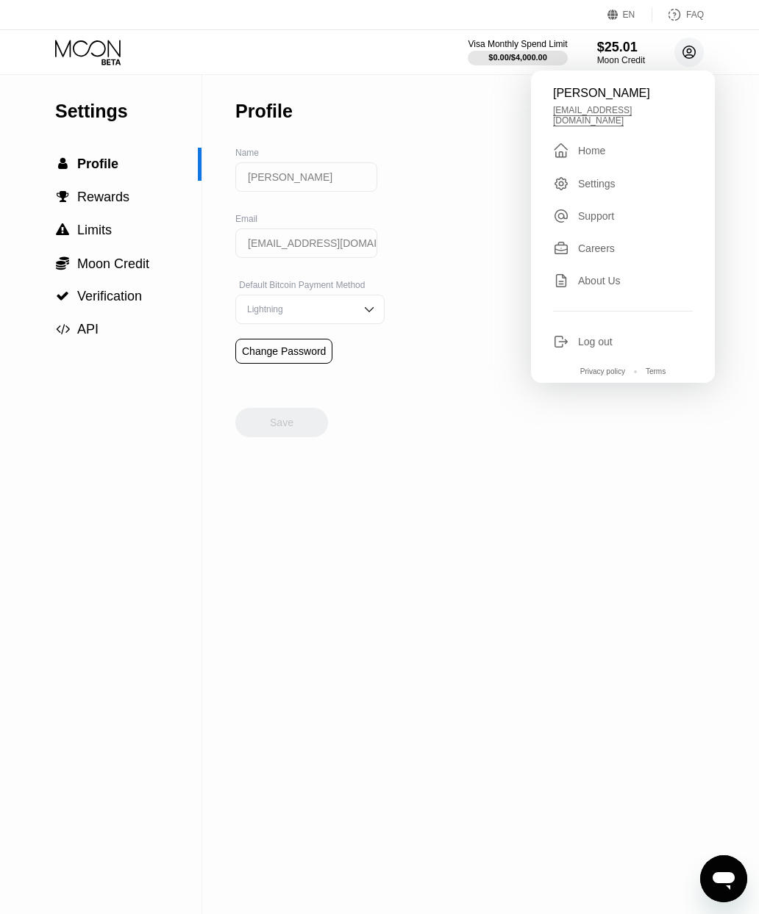
click at [563, 142] on div "" at bounding box center [561, 151] width 16 height 18
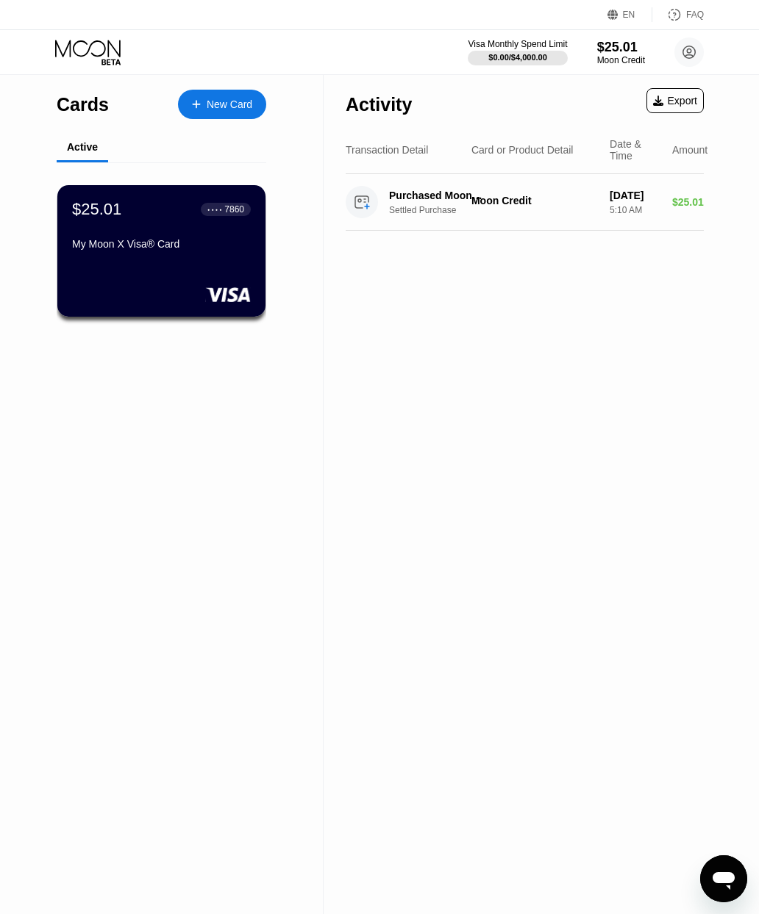
click at [115, 248] on div "My Moon X Visa® Card" at bounding box center [161, 244] width 179 height 12
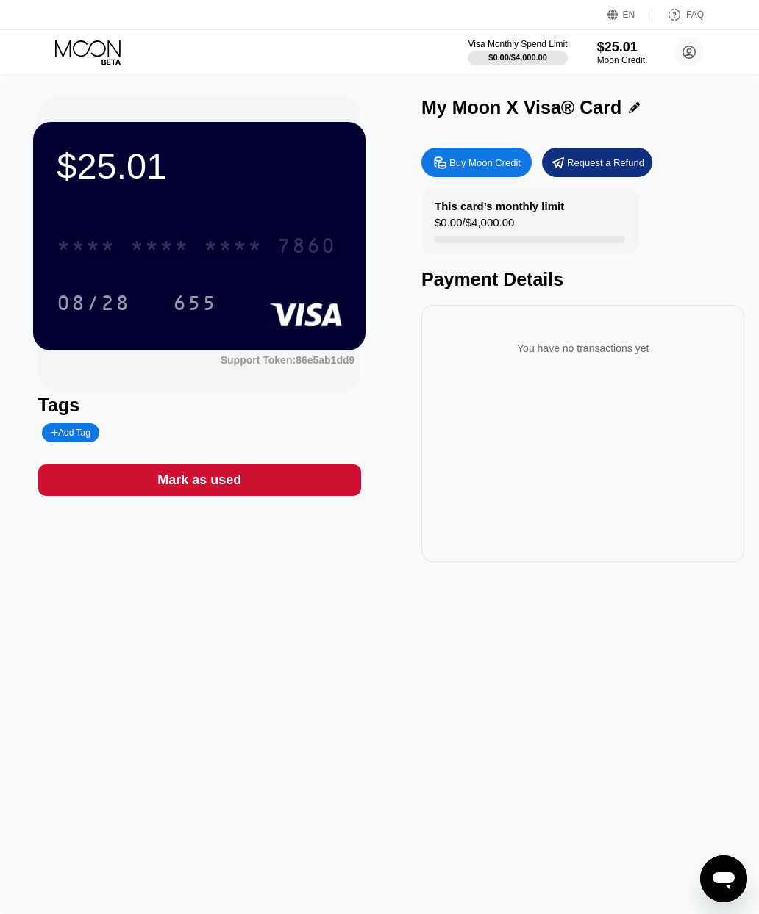
click at [85, 252] on div "* * * *" at bounding box center [86, 248] width 59 height 24
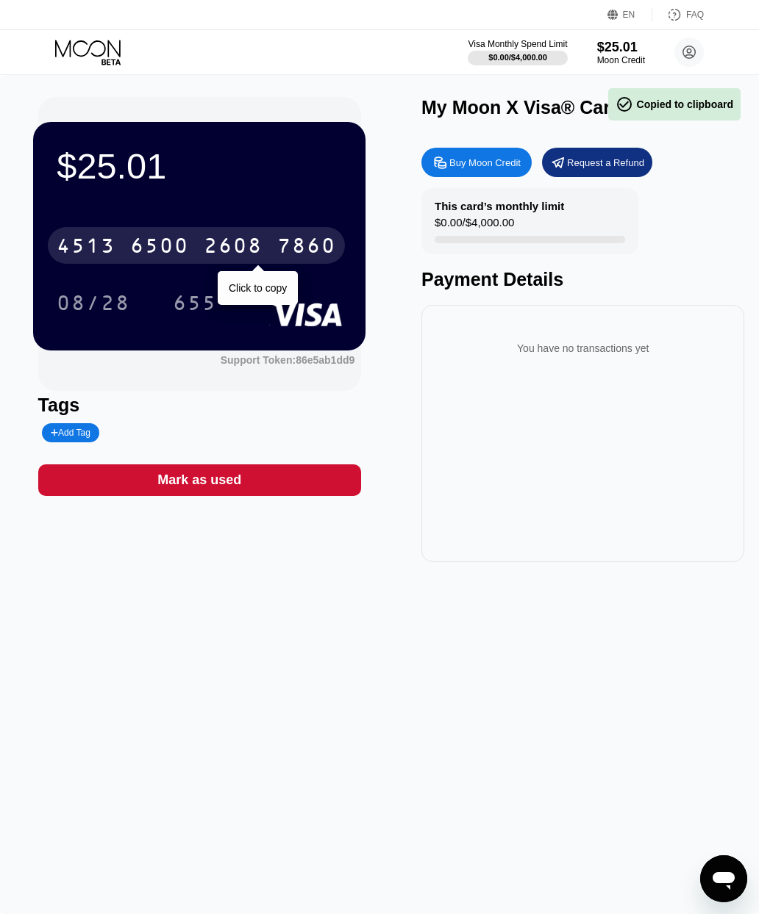
click at [106, 207] on div "$25.01 [CREDIT_CARD_NUMBER] Click to copy 08/28 655" at bounding box center [199, 236] width 332 height 228
click at [229, 184] on div "$25.01" at bounding box center [199, 166] width 285 height 41
click at [198, 173] on div "$25.01" at bounding box center [199, 166] width 285 height 41
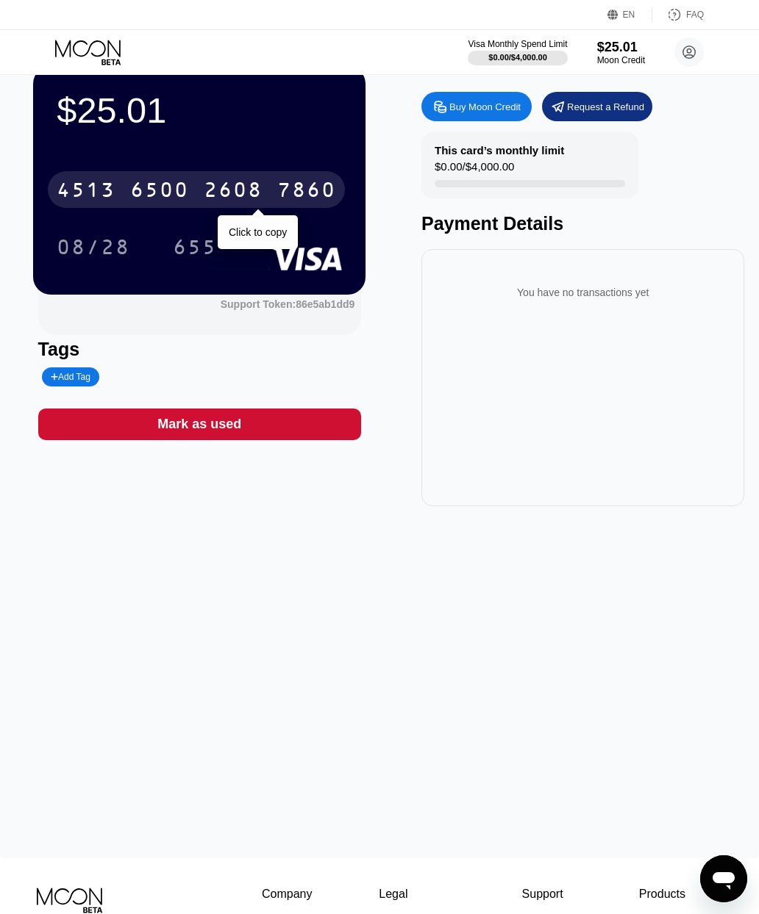
scroll to position [57, 0]
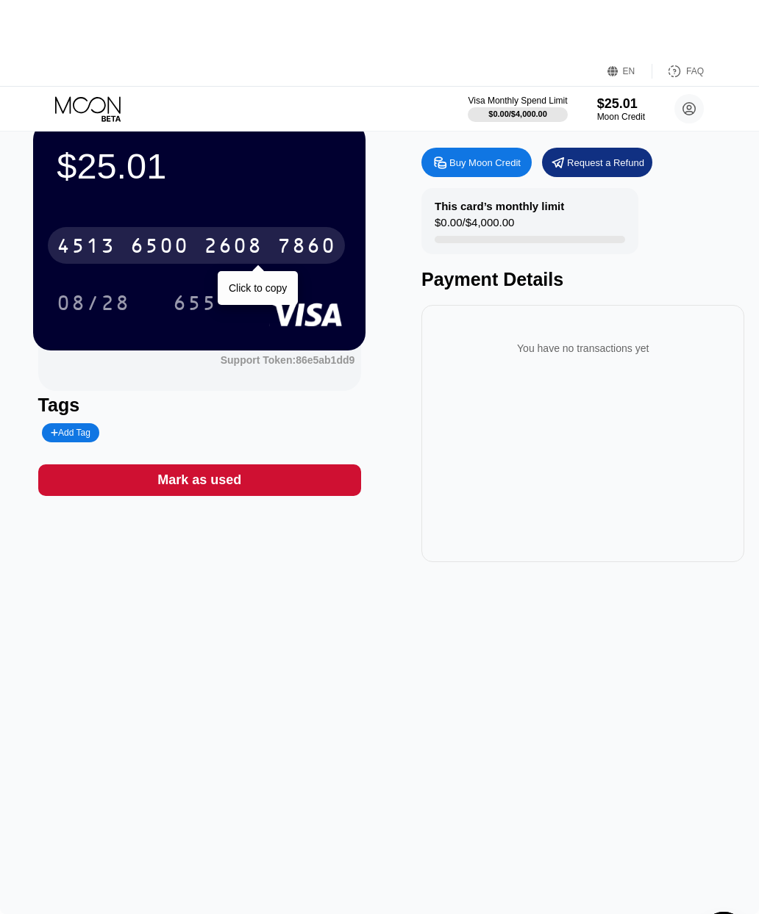
click at [189, 260] on div "655" at bounding box center [195, 249] width 44 height 24
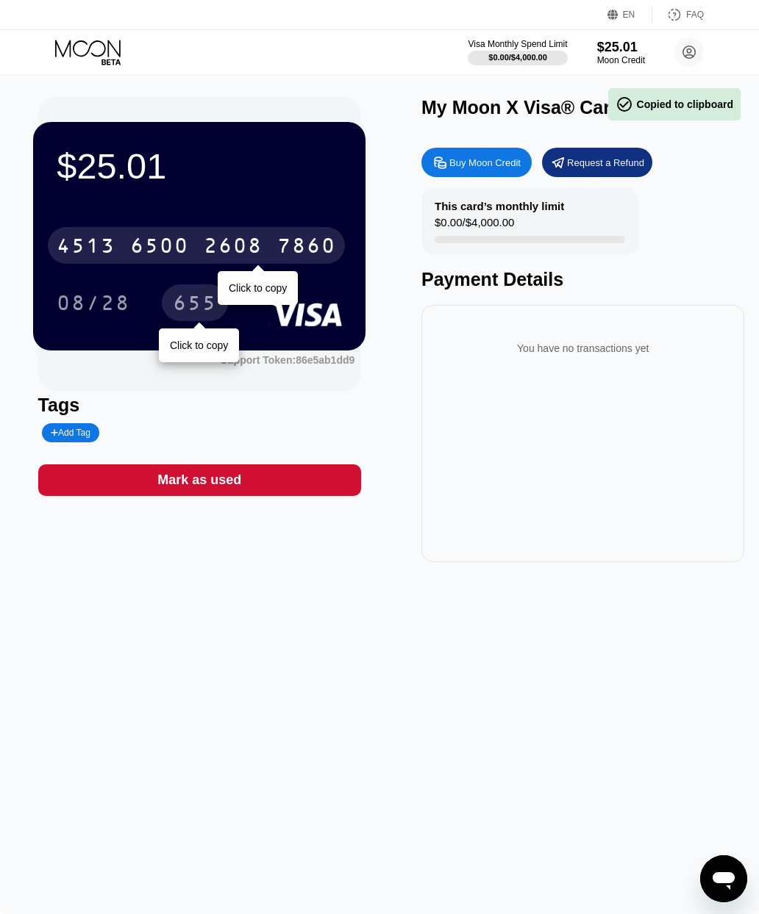
click at [101, 302] on div "08/28" at bounding box center [93, 305] width 73 height 24
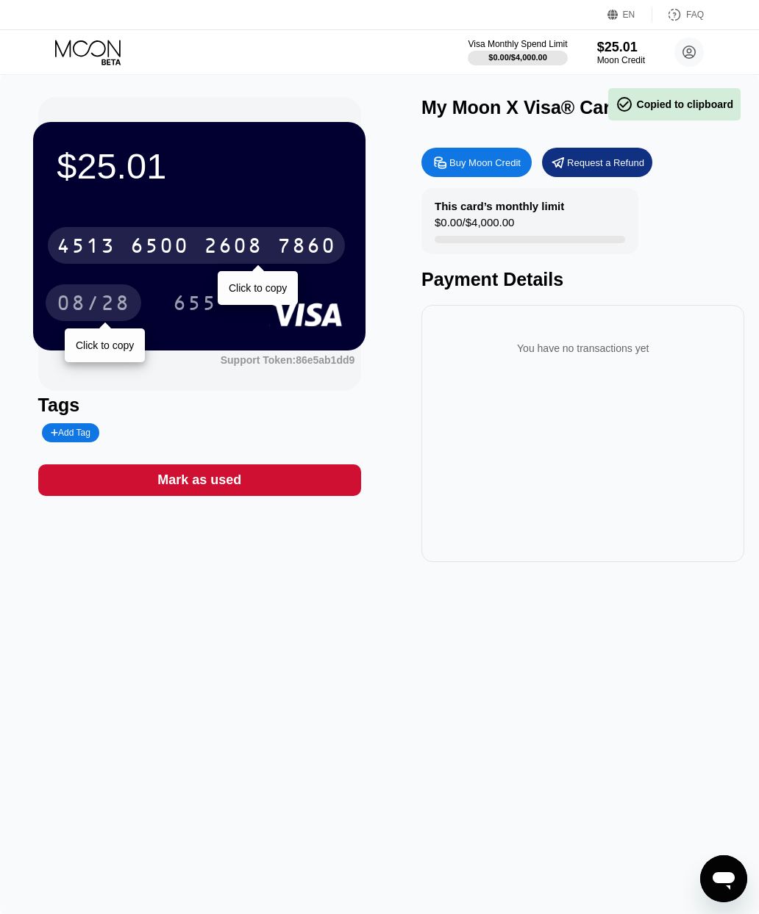
click at [98, 300] on div "08/28" at bounding box center [93, 305] width 73 height 24
click at [121, 239] on div "[CREDIT_CARD_NUMBER]" at bounding box center [196, 245] width 297 height 37
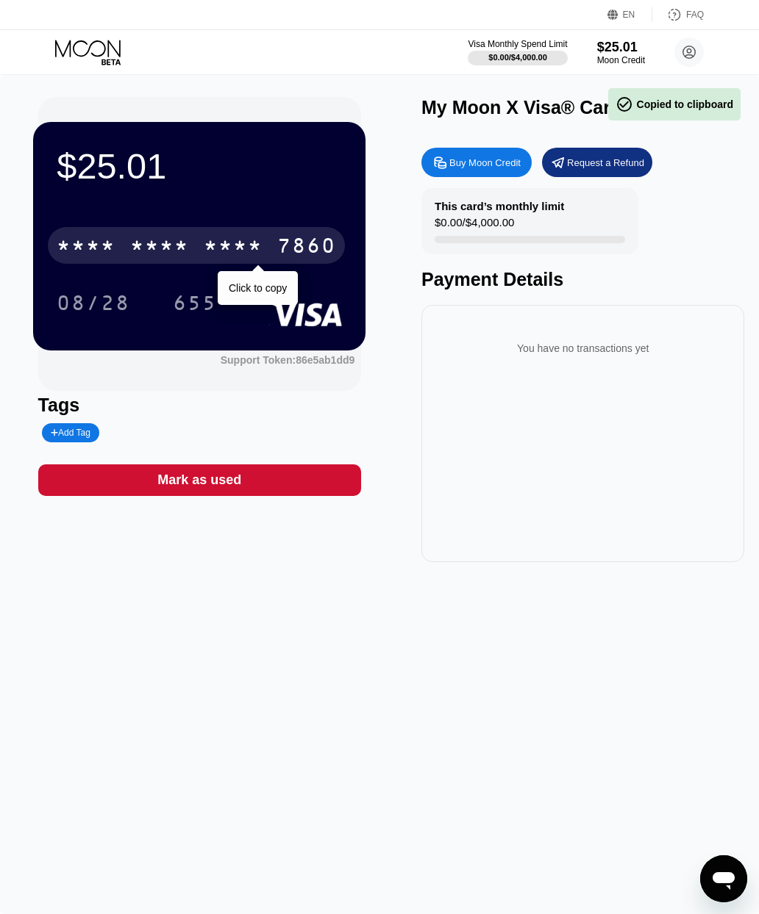
click at [121, 245] on div "* * * * * * * * * * * * 7860" at bounding box center [196, 245] width 297 height 37
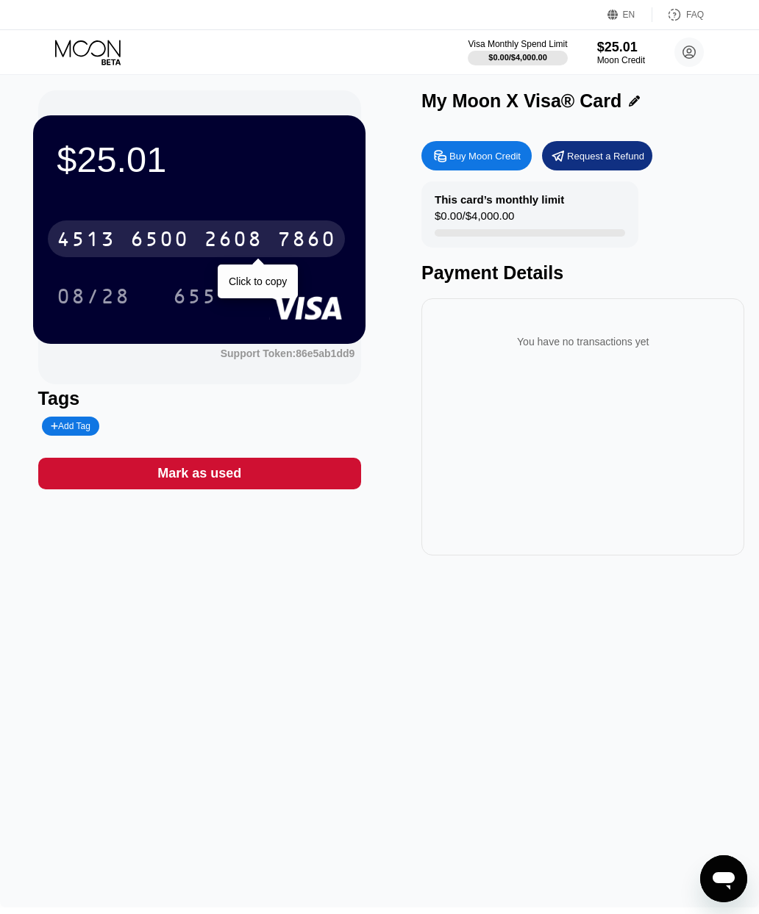
scroll to position [24, 0]
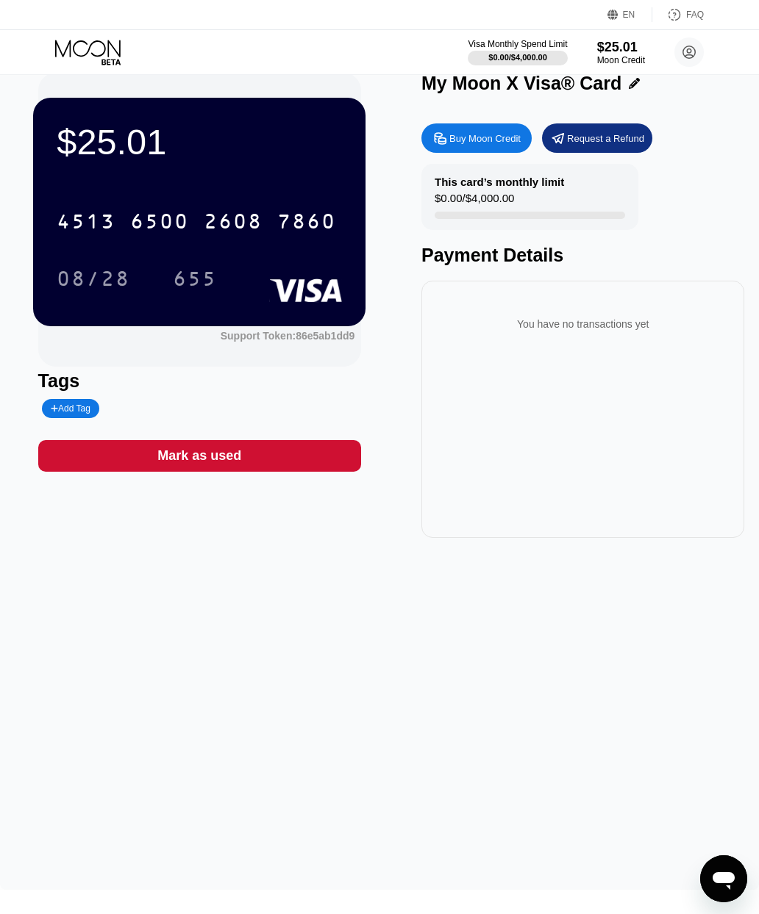
click at [320, 172] on div "$25.01 4513 6500 2608 7860 08/28 655" at bounding box center [199, 212] width 332 height 228
